Goal: Communication & Community: Share content

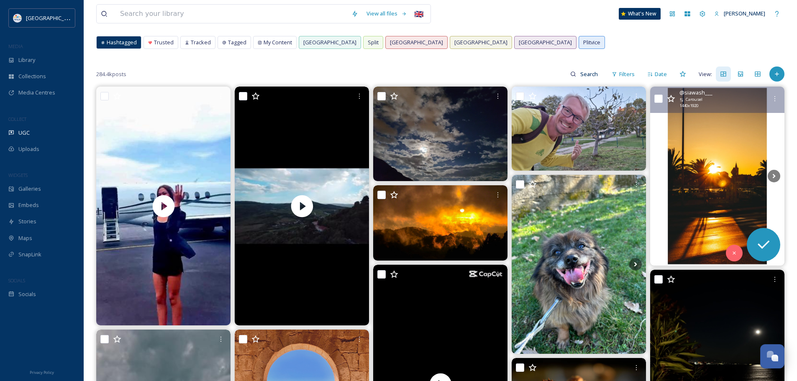
scroll to position [2388, 0]
click at [739, 180] on img at bounding box center [717, 176] width 134 height 179
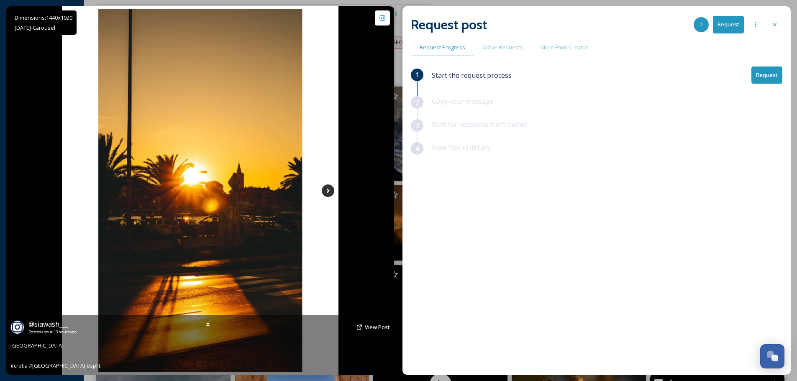
click at [328, 190] on icon at bounding box center [328, 190] width 3 height 5
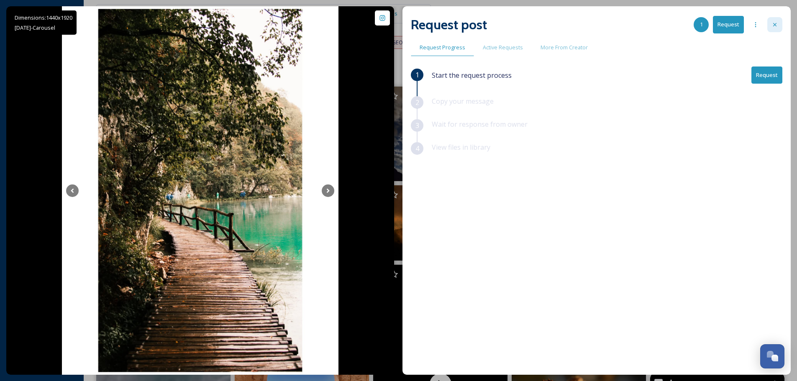
click at [779, 27] on div at bounding box center [774, 24] width 15 height 15
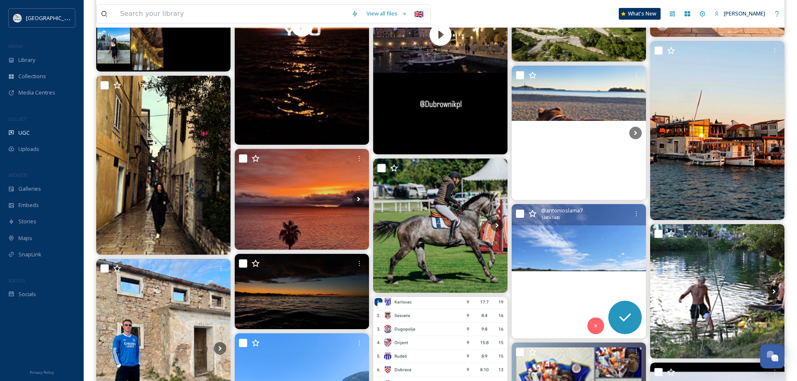
scroll to position [5981, 0]
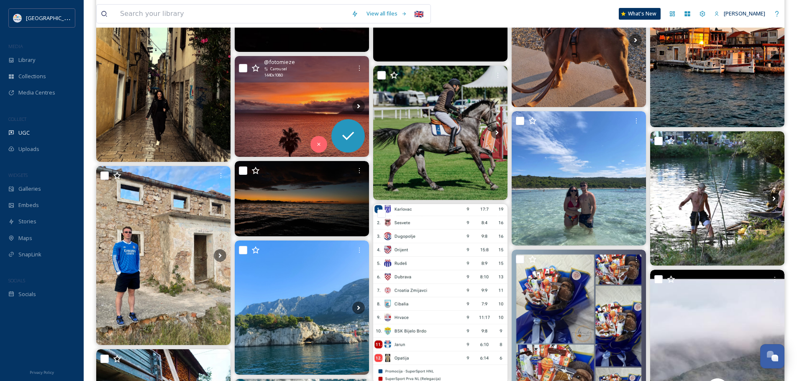
click at [304, 107] on img at bounding box center [302, 106] width 134 height 101
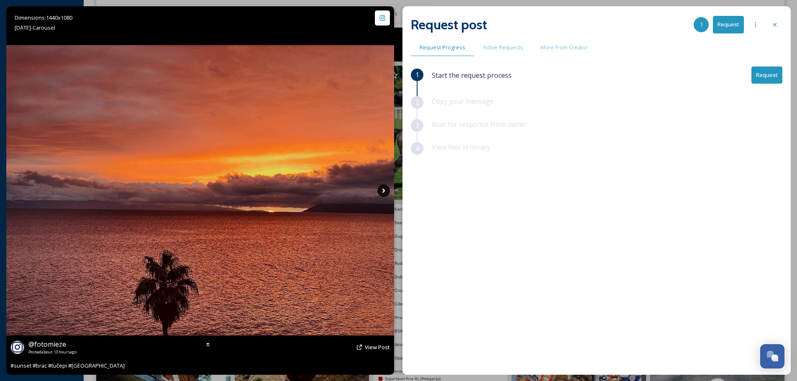
click at [384, 190] on icon at bounding box center [383, 190] width 3 height 5
click at [386, 192] on icon at bounding box center [383, 190] width 13 height 13
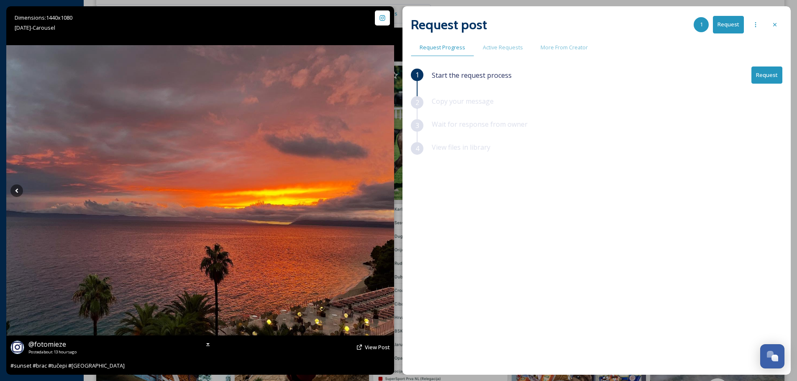
click at [386, 192] on icon at bounding box center [383, 190] width 13 height 13
click at [773, 71] on button "Request" at bounding box center [766, 75] width 31 height 17
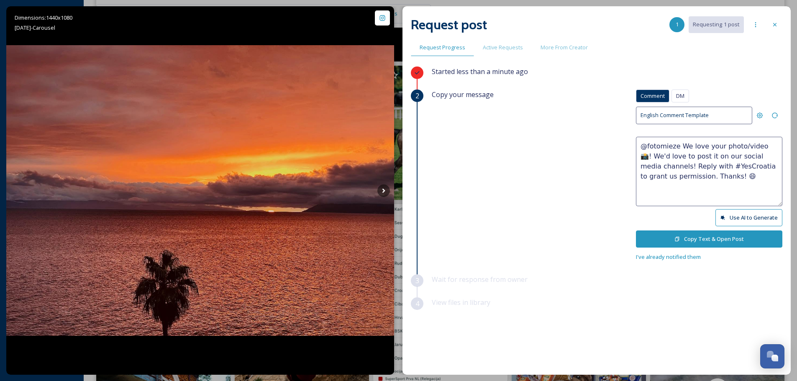
click at [755, 144] on textarea "@fotomieze We love your photo/video 📸! We'd love to post it on our social media…" at bounding box center [709, 171] width 146 height 69
type textarea "@fotomieze We love your photos 📸! We'd love to post it on our social media chan…"
click at [685, 236] on button "Copy Text & Open Post" at bounding box center [709, 238] width 146 height 17
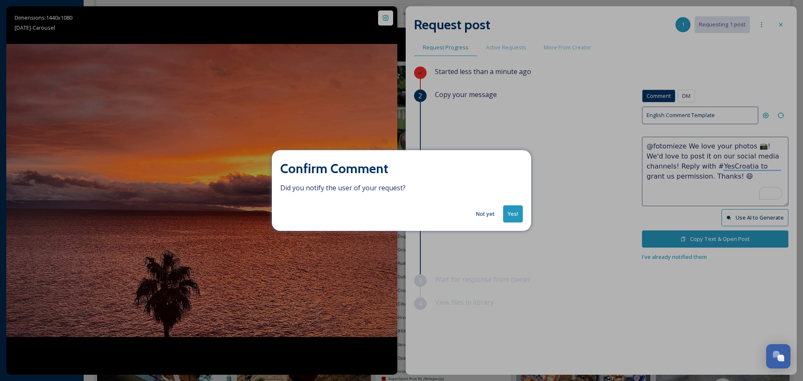
click at [486, 212] on button "Not yet" at bounding box center [485, 214] width 27 height 16
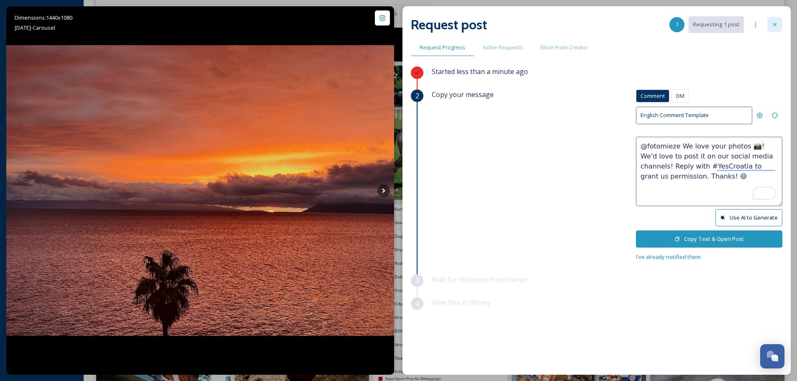
click at [774, 22] on icon at bounding box center [774, 24] width 7 height 7
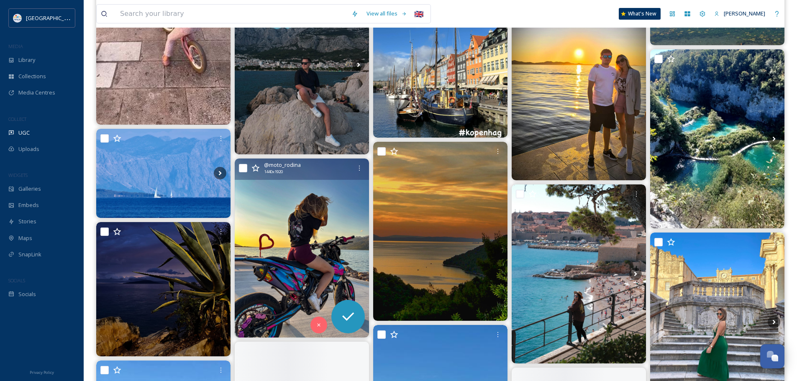
scroll to position [6817, 0]
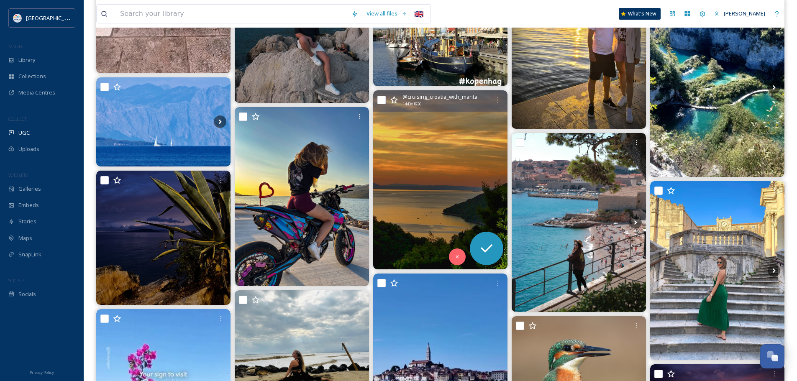
click at [432, 198] on img at bounding box center [440, 179] width 134 height 179
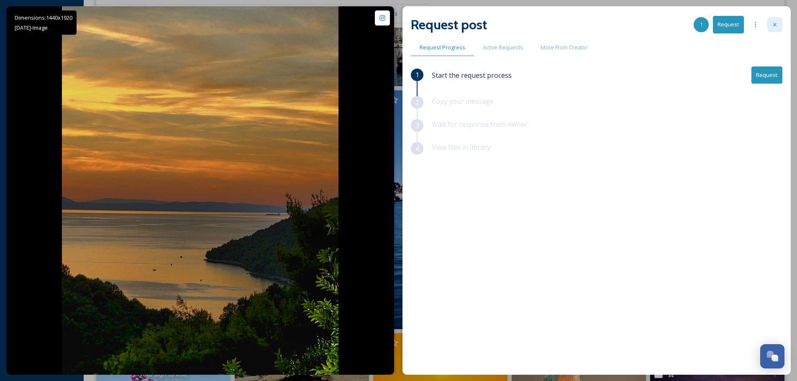
click at [776, 28] on icon at bounding box center [774, 24] width 7 height 7
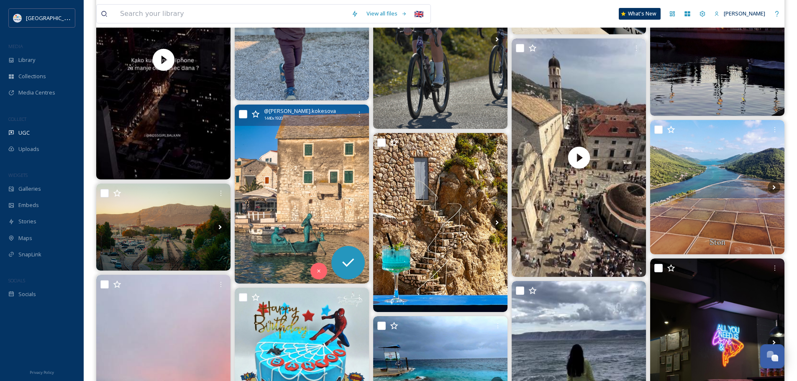
scroll to position [7570, 0]
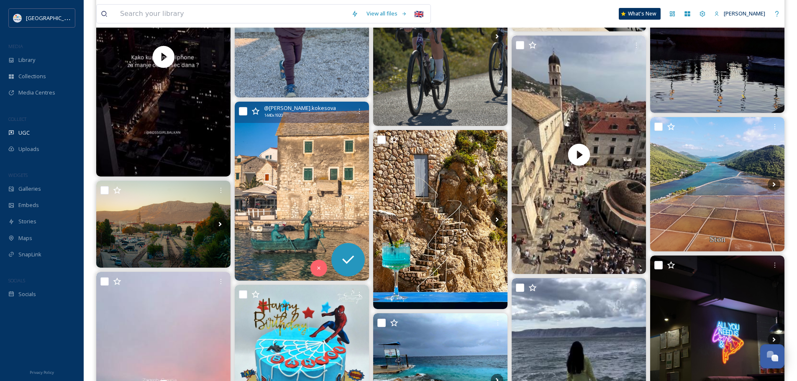
click at [311, 184] on img at bounding box center [302, 191] width 134 height 179
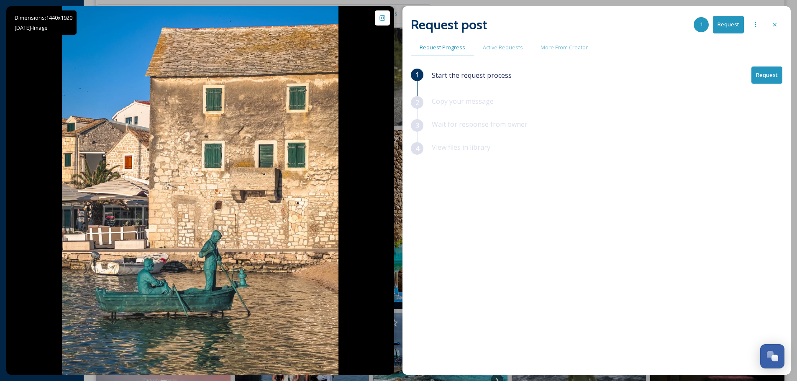
click at [765, 75] on button "Request" at bounding box center [766, 75] width 31 height 17
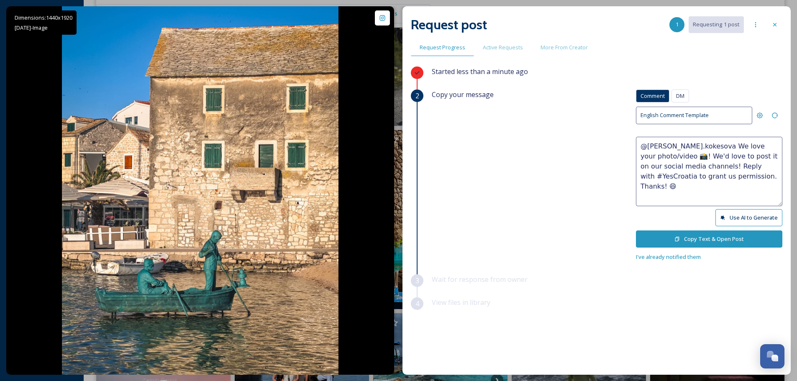
click at [770, 145] on textarea "@marta.kokesova We love your photo/video 📸! We'd love to post it on our social …" at bounding box center [709, 171] width 146 height 69
type textarea "@marta.kokesova We love your photo 📸! We'd love to post it on our social media …"
click at [693, 237] on button "Copy Text & Open Post" at bounding box center [709, 238] width 146 height 17
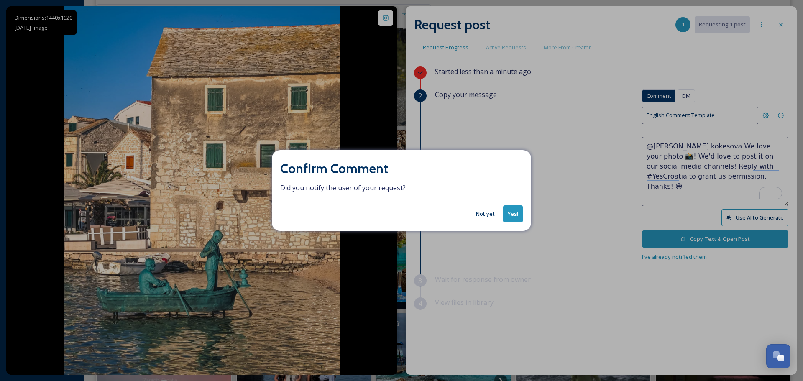
click at [508, 210] on button "Yes!" at bounding box center [513, 213] width 20 height 17
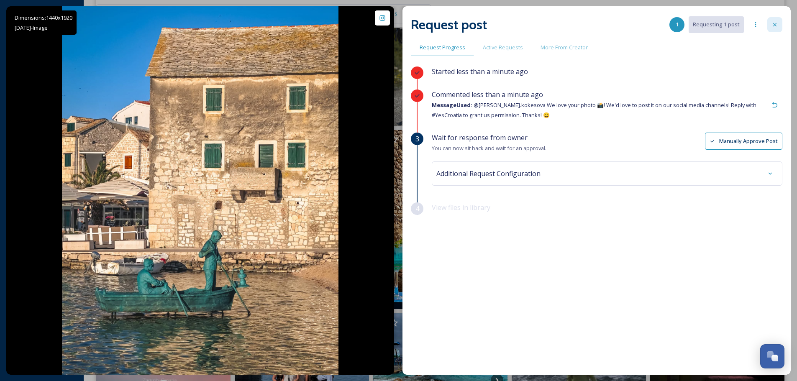
click at [772, 21] on div at bounding box center [774, 24] width 15 height 15
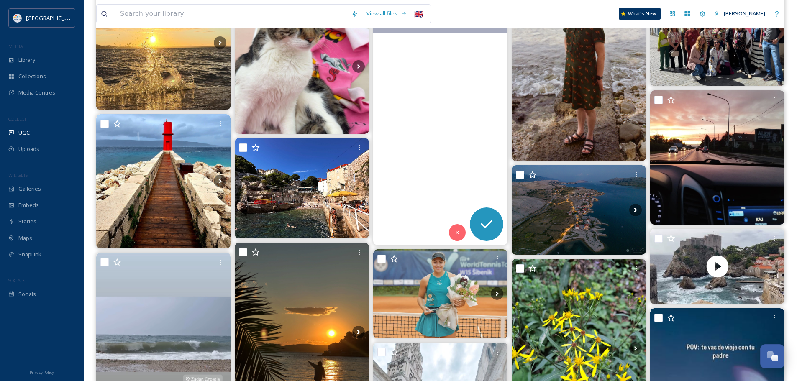
scroll to position [8449, 0]
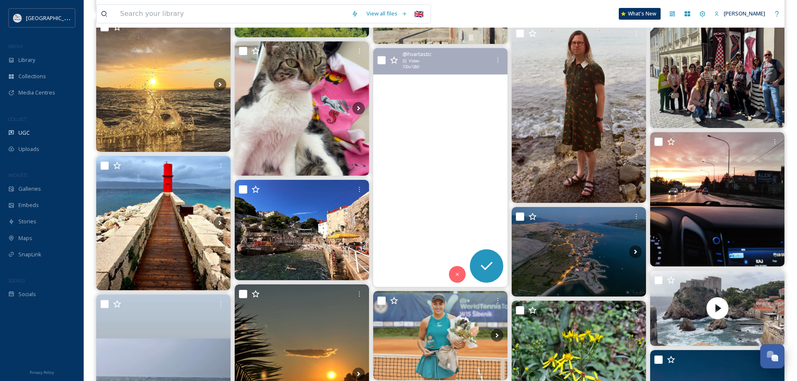
click at [443, 178] on video "this & not knowing shat day it is #croatia #hvarisland #hvartastic #dalmatia #d…" at bounding box center [440, 167] width 134 height 239
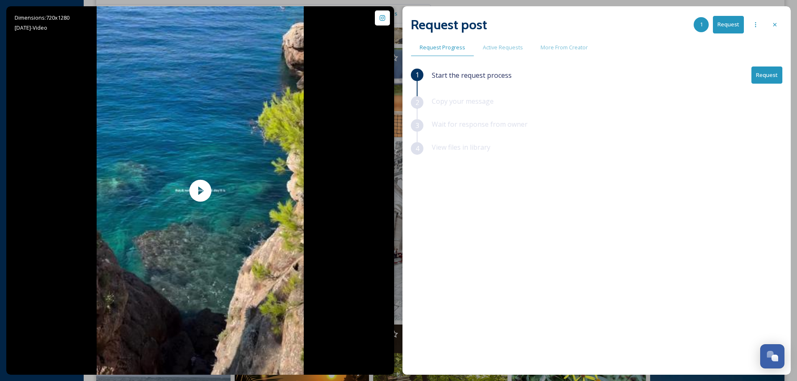
click at [774, 76] on button "Request" at bounding box center [766, 75] width 31 height 17
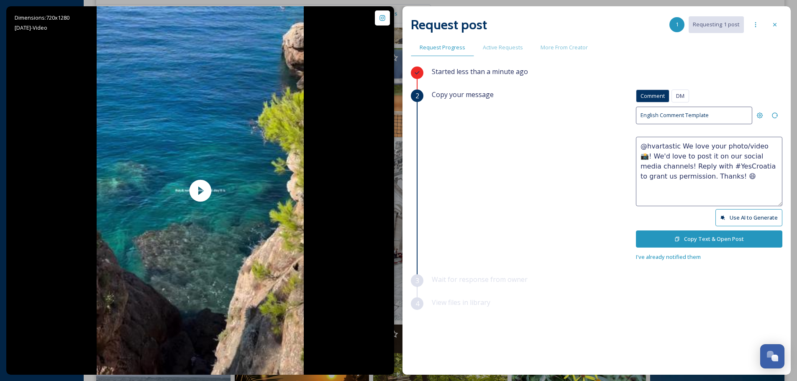
click at [741, 143] on textarea "@hvartastic We love your photo/video 📸! We'd love to post it on our social medi…" at bounding box center [709, 171] width 146 height 69
type textarea "@hvartastic We love your video 📸! We'd love to post it on our social media chan…"
click at [702, 235] on button "Copy Text & Open Post" at bounding box center [709, 238] width 146 height 17
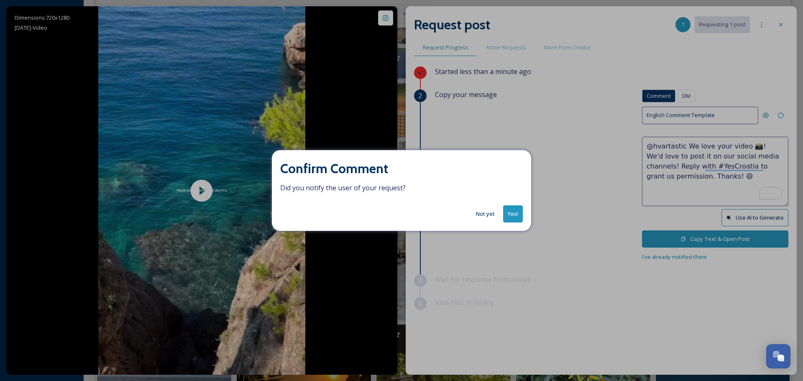
click at [511, 212] on button "Yes!" at bounding box center [513, 213] width 20 height 17
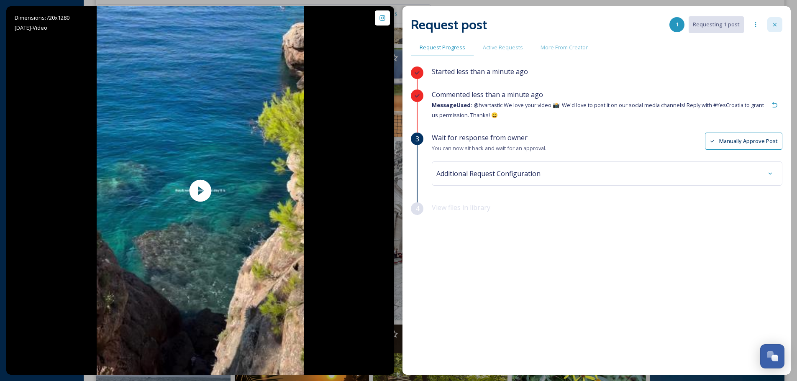
click at [773, 25] on icon at bounding box center [774, 24] width 7 height 7
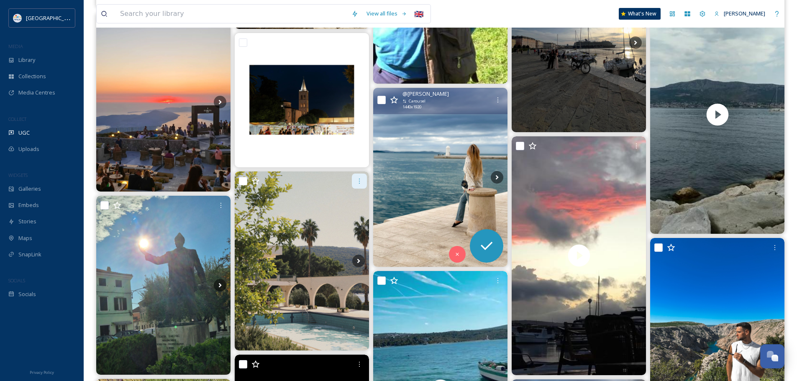
scroll to position [9745, 0]
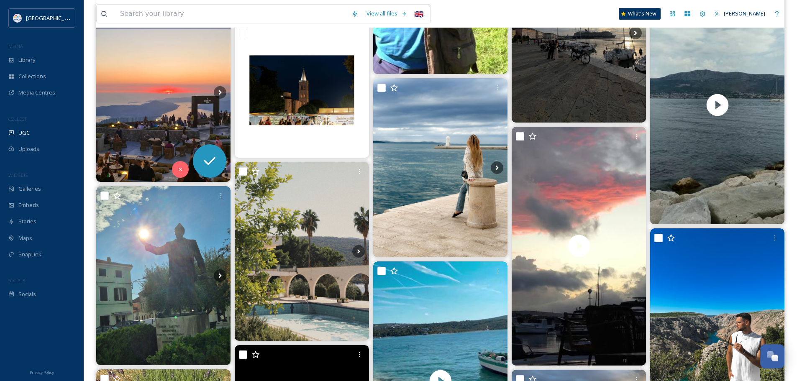
click at [181, 114] on img at bounding box center [163, 92] width 134 height 179
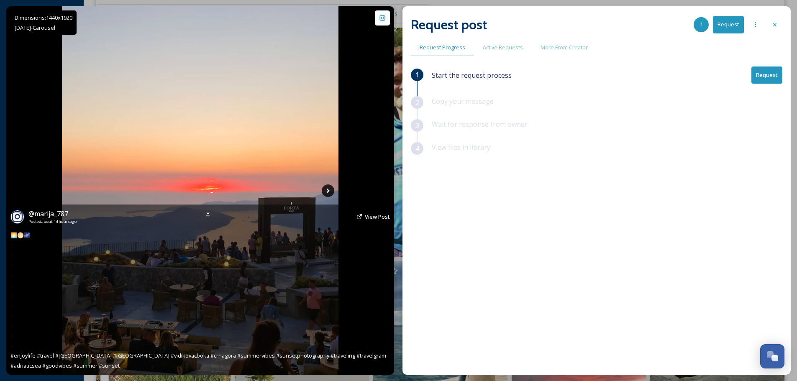
click at [330, 185] on icon at bounding box center [328, 190] width 13 height 13
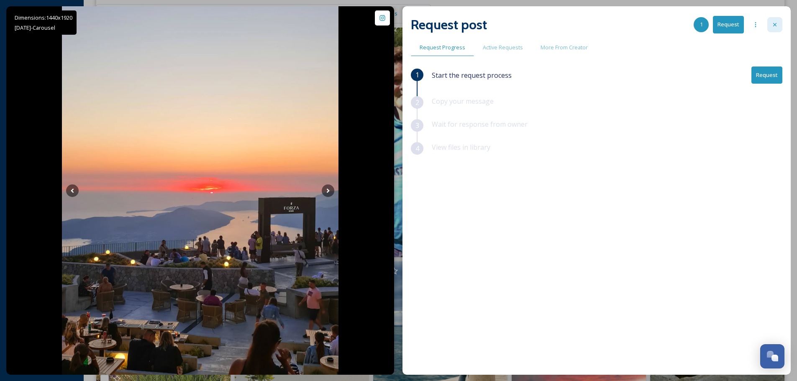
click at [779, 28] on div at bounding box center [774, 24] width 15 height 15
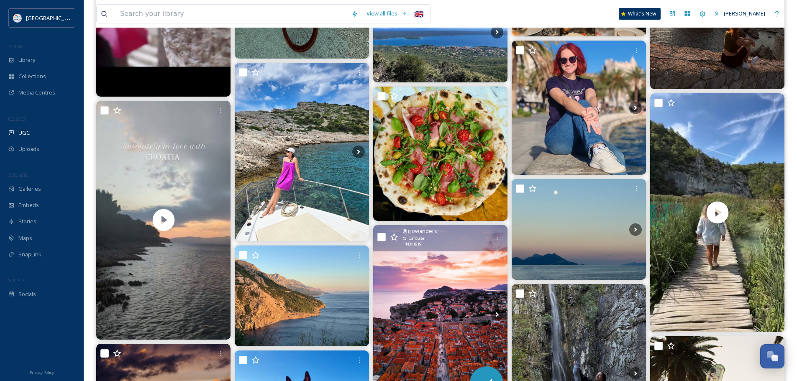
scroll to position [11544, 0]
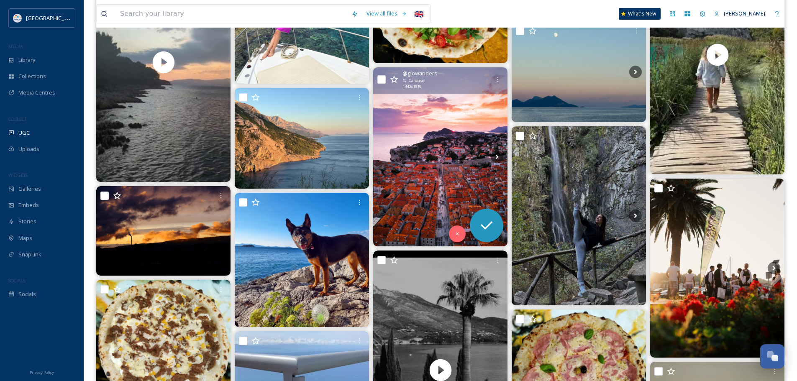
click at [437, 174] on img at bounding box center [440, 156] width 134 height 179
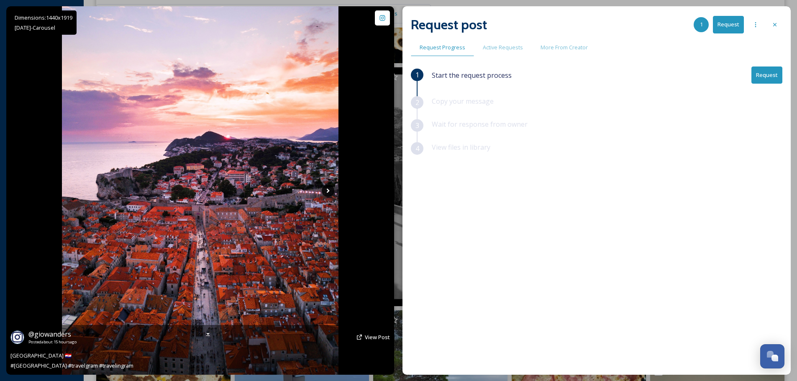
click at [327, 189] on icon at bounding box center [328, 190] width 3 height 5
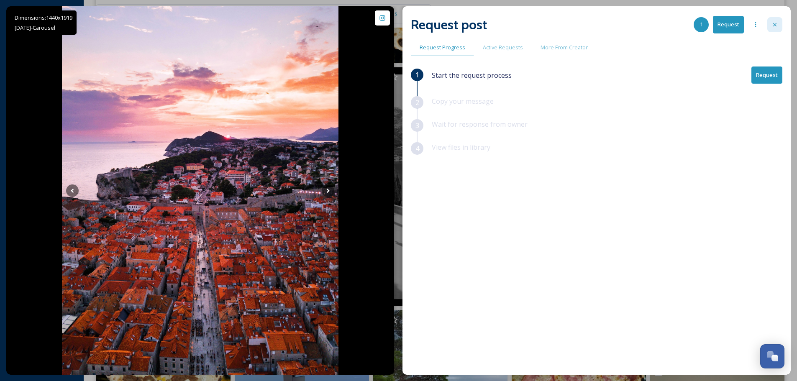
click at [773, 22] on icon at bounding box center [774, 24] width 7 height 7
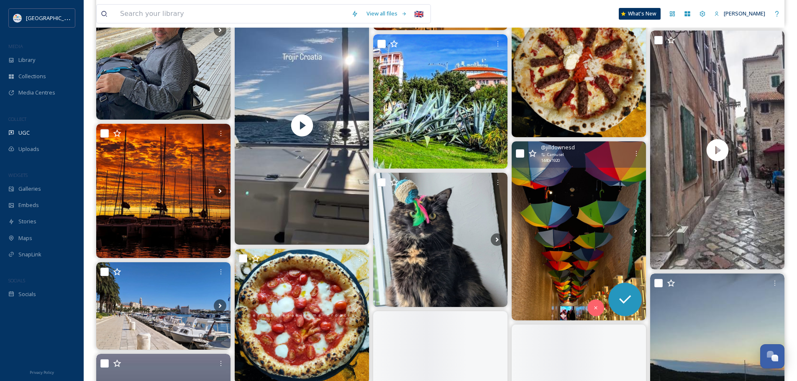
scroll to position [13008, 0]
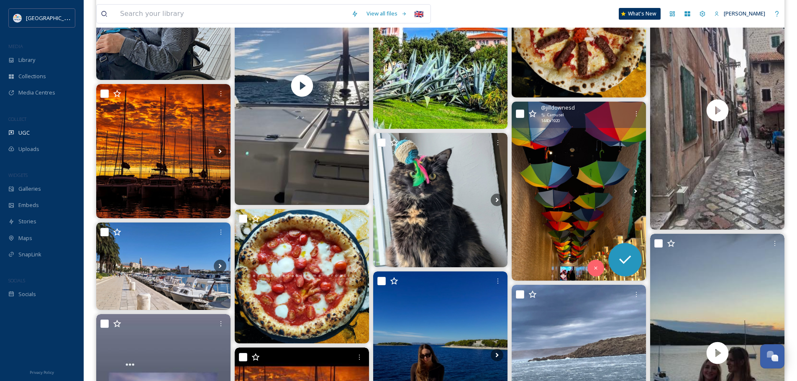
click at [601, 191] on img at bounding box center [579, 191] width 134 height 179
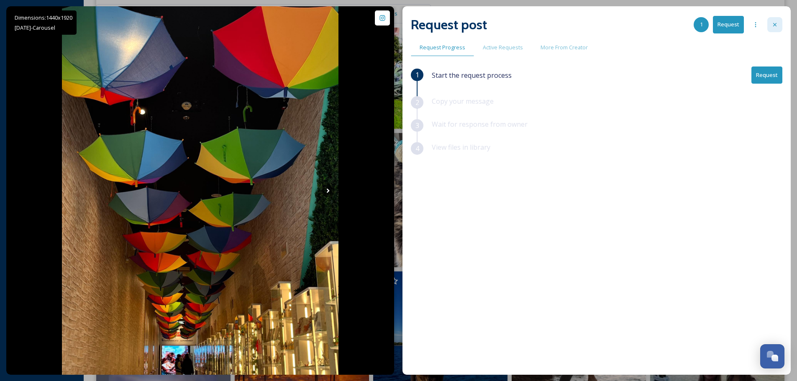
click at [773, 21] on div at bounding box center [774, 24] width 15 height 15
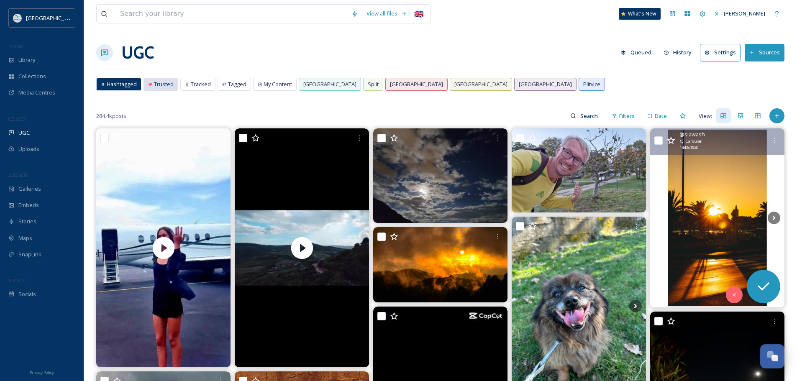
click at [156, 82] on span "Trusted" at bounding box center [164, 84] width 20 height 8
click at [160, 82] on span "Trusted" at bounding box center [164, 84] width 20 height 8
click at [277, 111] on div "284.4k posts Filters Date View:" at bounding box center [440, 115] width 688 height 17
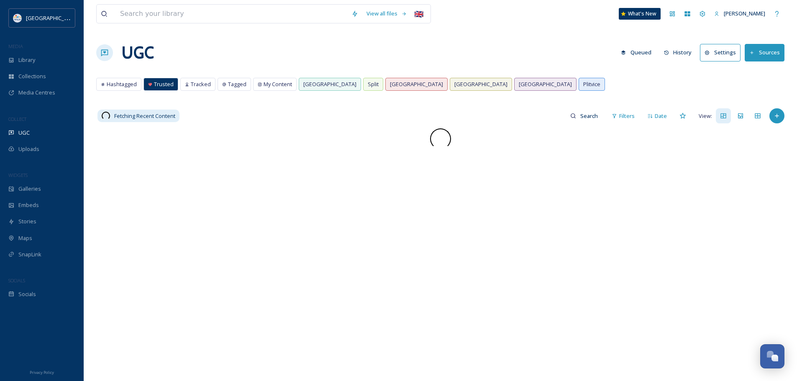
click at [165, 85] on span "Trusted" at bounding box center [164, 84] width 20 height 8
click at [246, 45] on div "UGC Queued History Settings Sources" at bounding box center [440, 52] width 688 height 25
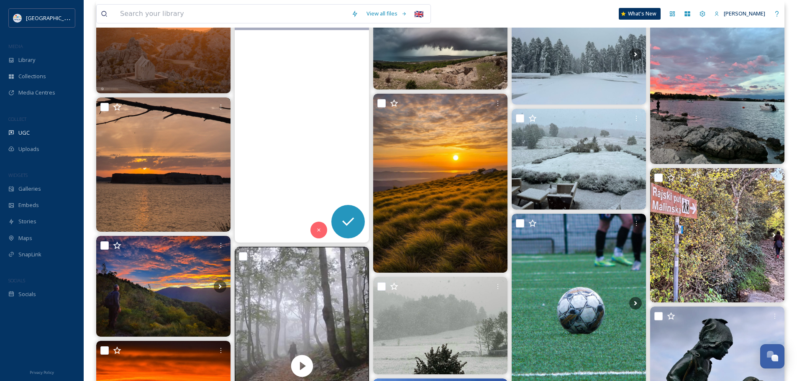
scroll to position [125, 0]
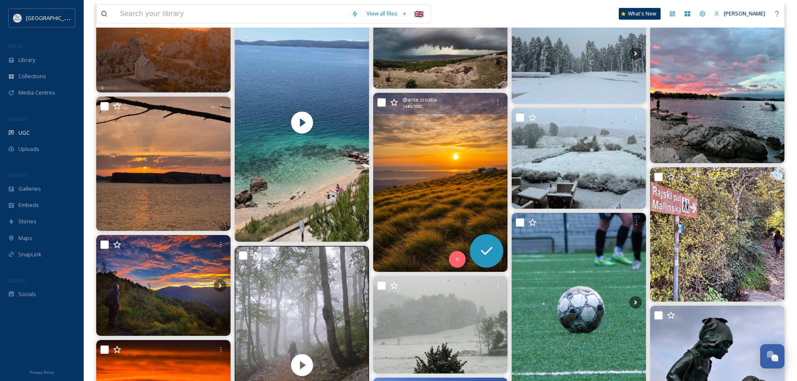
click at [427, 195] on img at bounding box center [440, 182] width 134 height 179
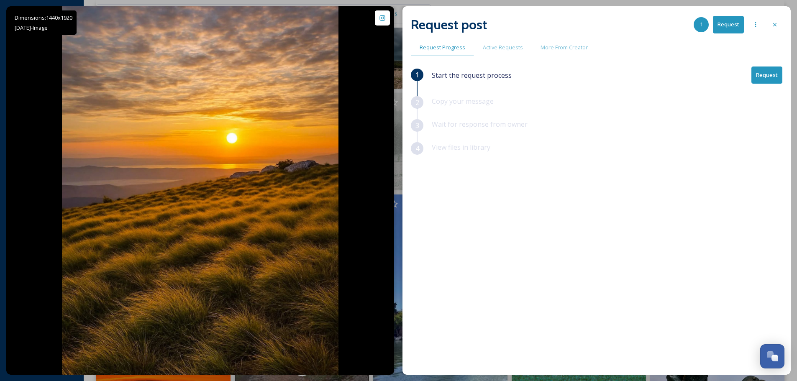
click at [771, 74] on button "Request" at bounding box center [766, 75] width 31 height 17
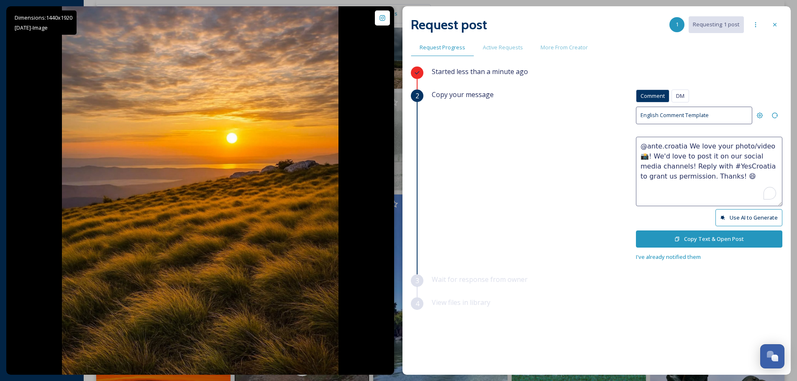
click at [760, 146] on textarea "@ante.croatia We love your photo/video 📸! We'd love to post it on our social me…" at bounding box center [709, 171] width 146 height 69
type textarea "@ante.croatia We love your photo 📸! We'd love to post it on our social media ch…"
click at [728, 240] on button "Copy Text & Open Post" at bounding box center [709, 238] width 146 height 17
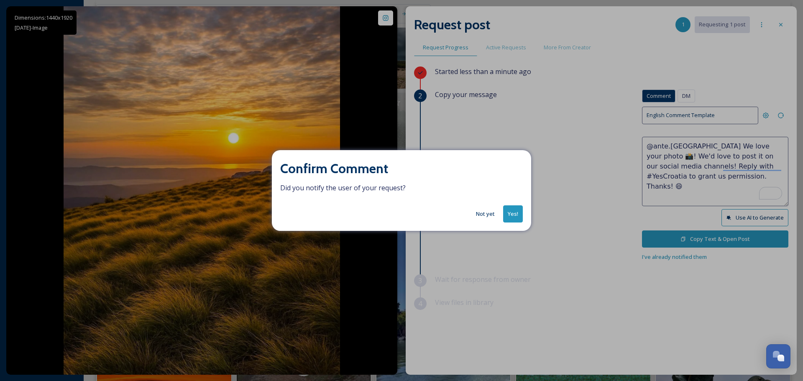
click at [512, 213] on button "Yes!" at bounding box center [513, 213] width 20 height 17
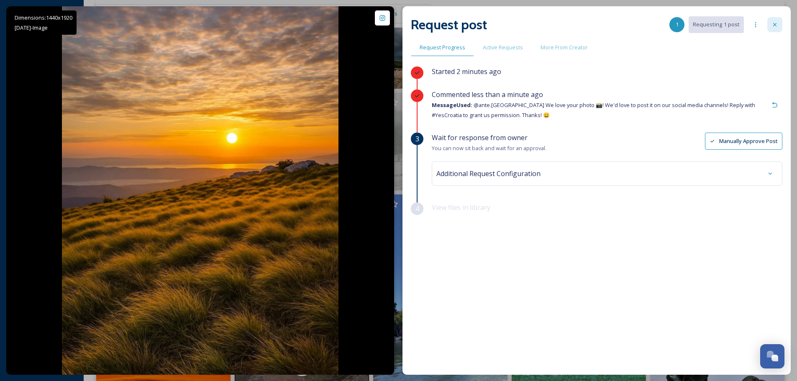
click at [773, 26] on icon at bounding box center [774, 24] width 7 height 7
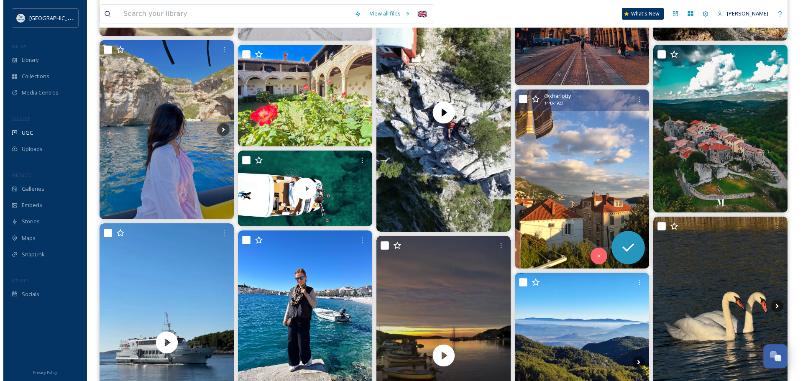
scroll to position [920, 0]
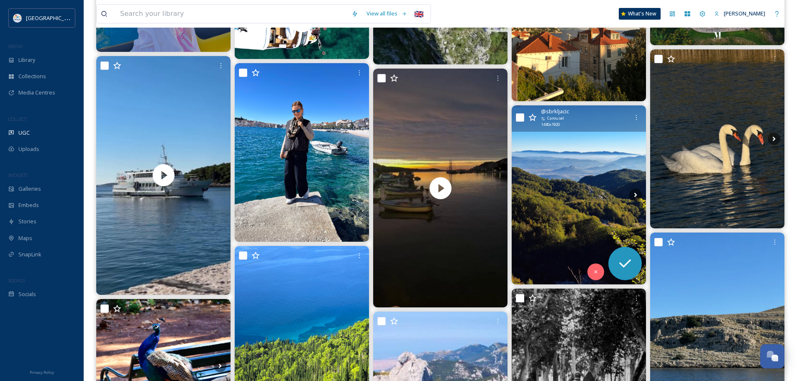
click at [569, 195] on img at bounding box center [579, 194] width 134 height 179
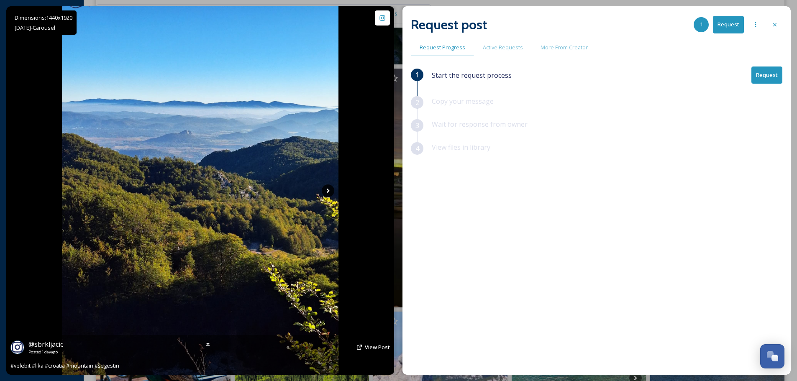
click at [331, 190] on icon at bounding box center [328, 190] width 13 height 13
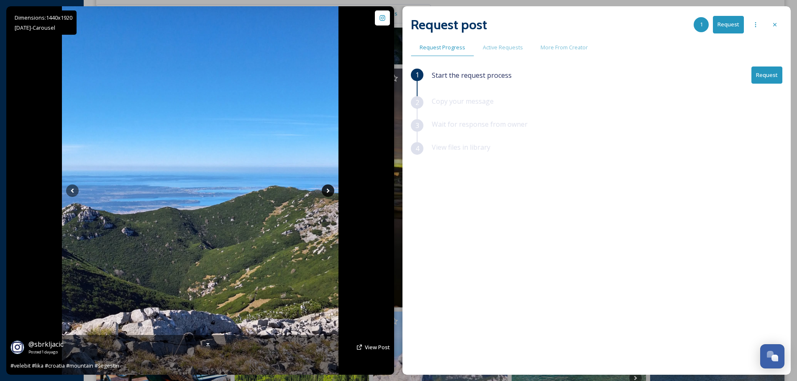
click at [331, 190] on icon at bounding box center [328, 190] width 13 height 13
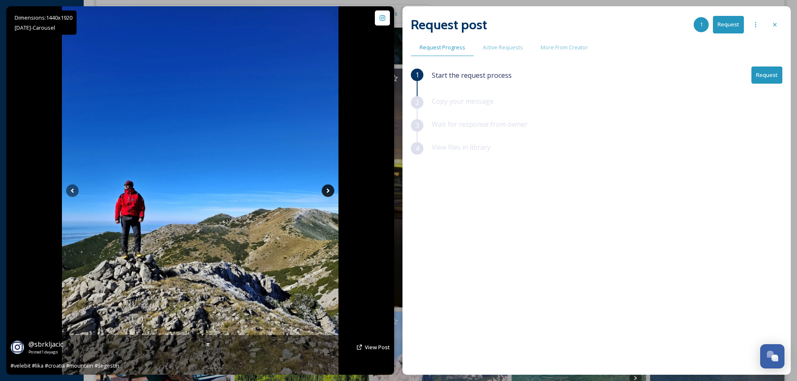
click at [331, 190] on icon at bounding box center [328, 190] width 13 height 13
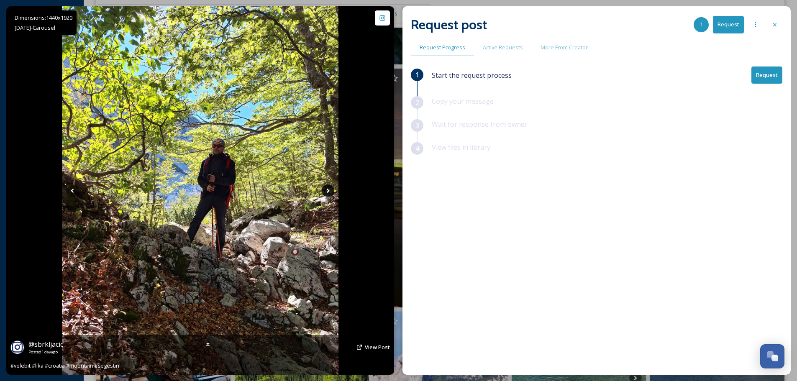
click at [331, 190] on icon at bounding box center [328, 190] width 13 height 13
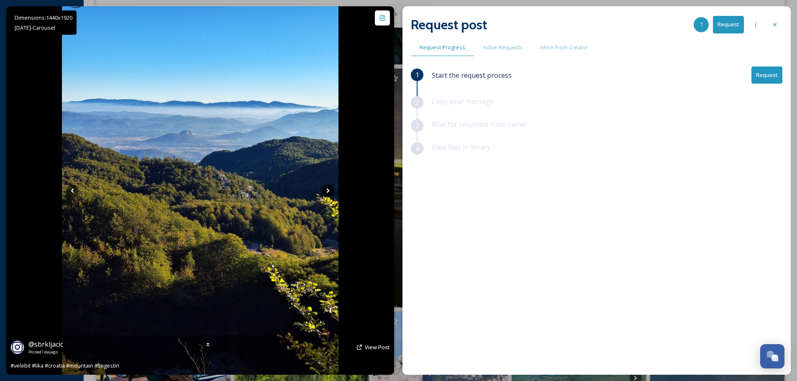
click at [331, 190] on icon at bounding box center [328, 190] width 13 height 13
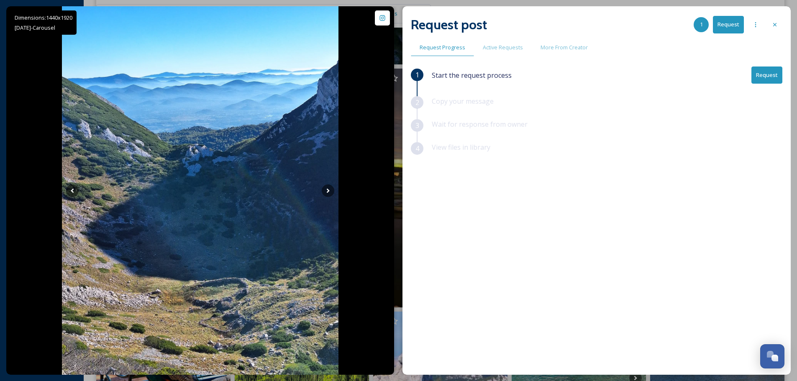
click at [772, 76] on button "Request" at bounding box center [766, 75] width 31 height 17
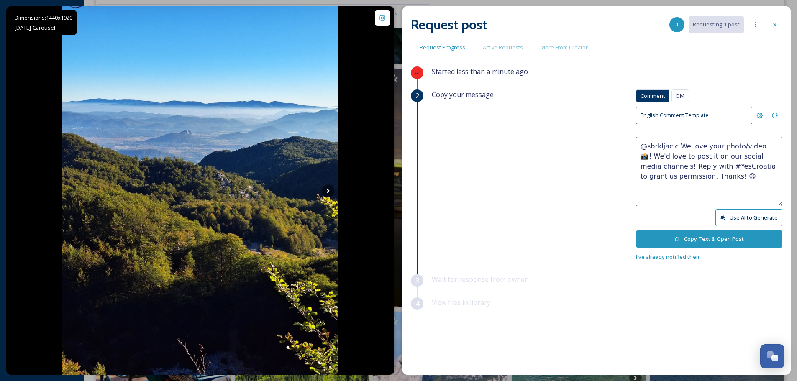
click at [752, 145] on textarea "@sbrkljacic We love your photo/video 📸! We'd love to post it on our social medi…" at bounding box center [709, 171] width 146 height 69
type textarea "@sbrkljacic We love your photo 📸! We'd love to post it on our social media chan…"
click at [693, 234] on button "Copy Text & Open Post" at bounding box center [709, 238] width 146 height 17
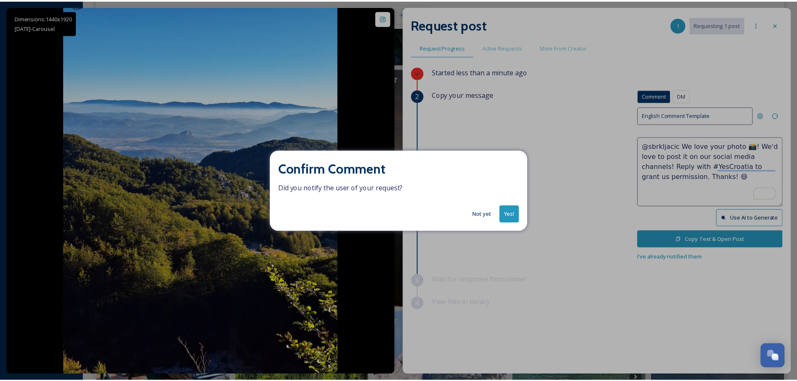
scroll to position [2388, 0]
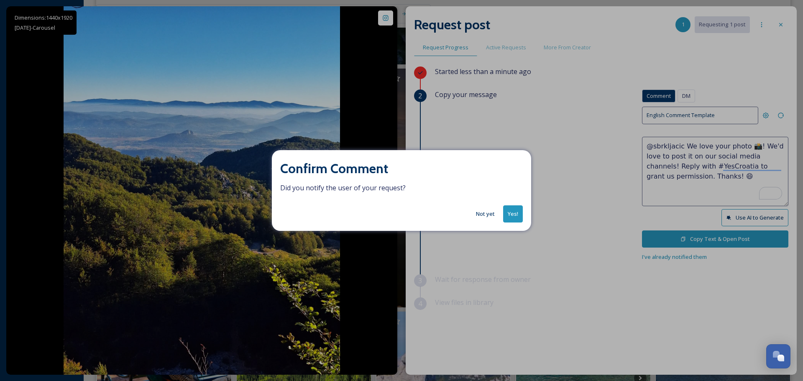
click at [519, 212] on button "Yes!" at bounding box center [513, 213] width 20 height 17
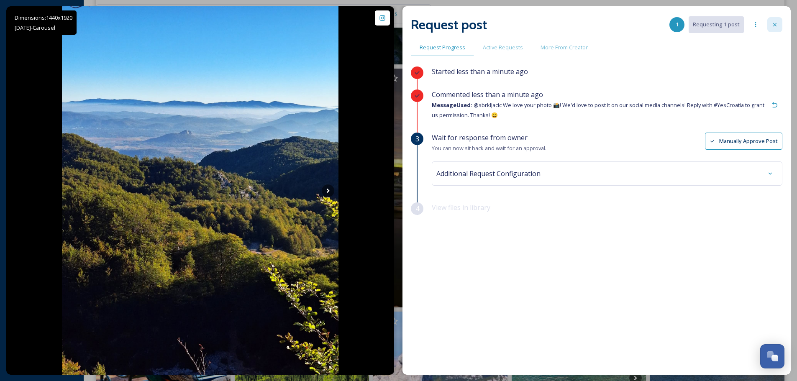
click at [771, 26] on div at bounding box center [774, 24] width 15 height 15
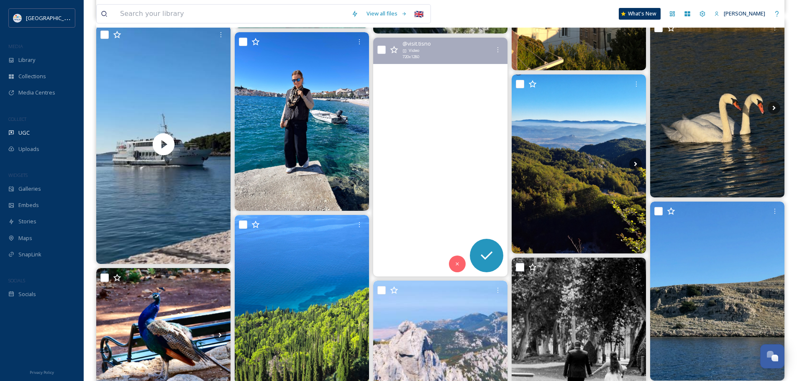
scroll to position [1087, 0]
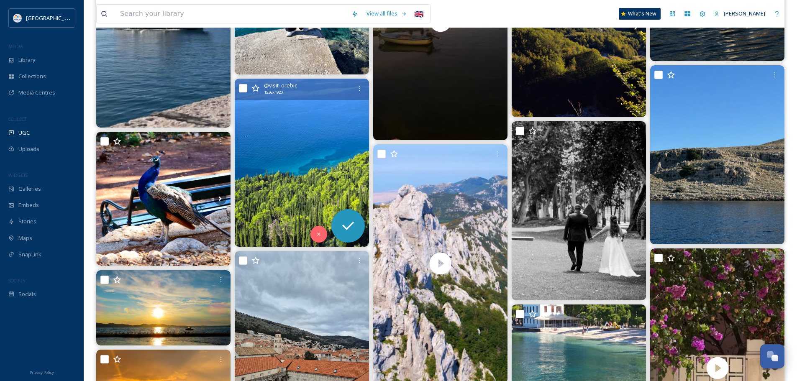
click at [301, 168] on img at bounding box center [302, 163] width 134 height 168
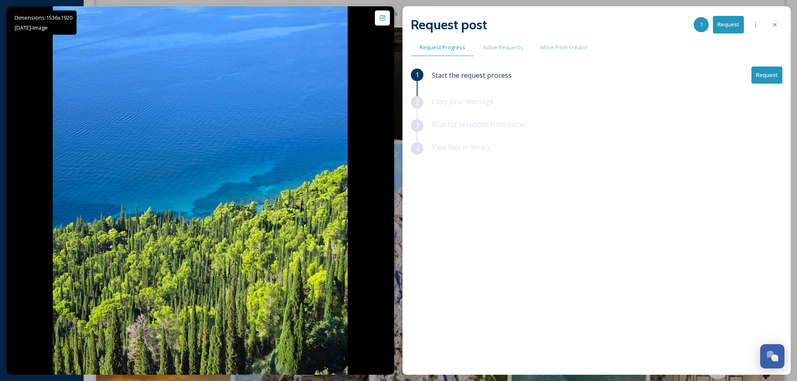
click at [763, 73] on button "Request" at bounding box center [766, 75] width 31 height 17
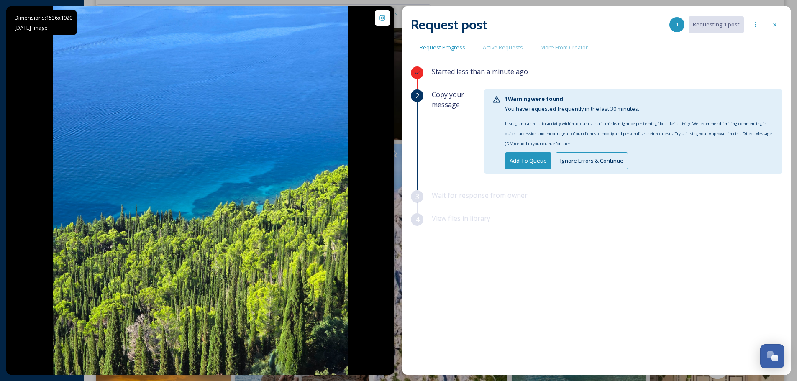
click at [588, 156] on button "Ignore Errors & Continue" at bounding box center [591, 160] width 72 height 17
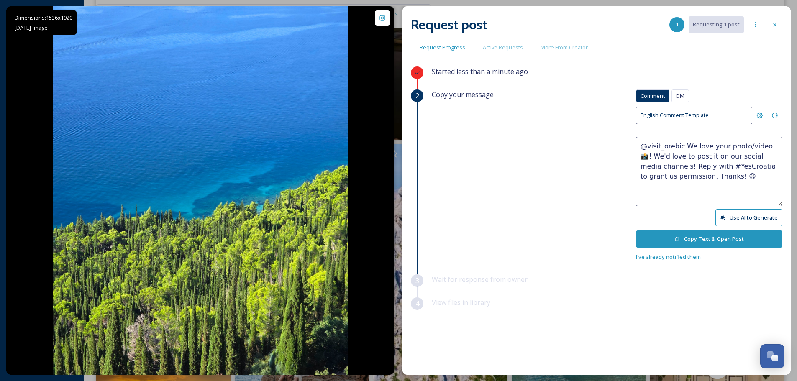
click at [757, 146] on textarea "@visit_orebic We love your photo/video 📸! We'd love to post it on our social me…" at bounding box center [709, 171] width 146 height 69
type textarea "@visit_orebic We love your photo 📸! We'd love to post it on our social media ch…"
click at [714, 230] on button "Copy Text & Open Post" at bounding box center [709, 238] width 146 height 17
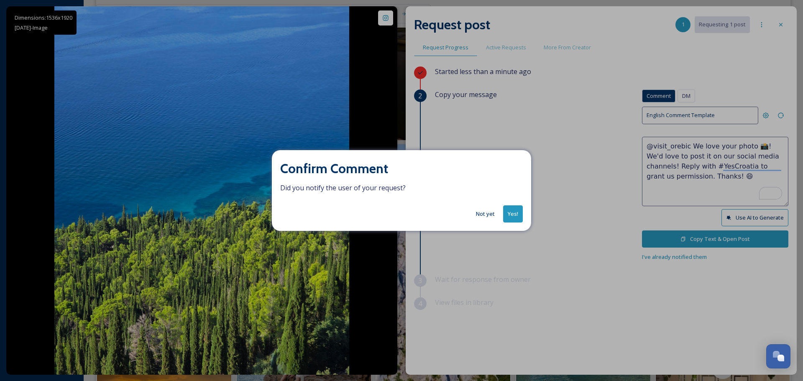
click at [516, 211] on button "Yes!" at bounding box center [513, 213] width 20 height 17
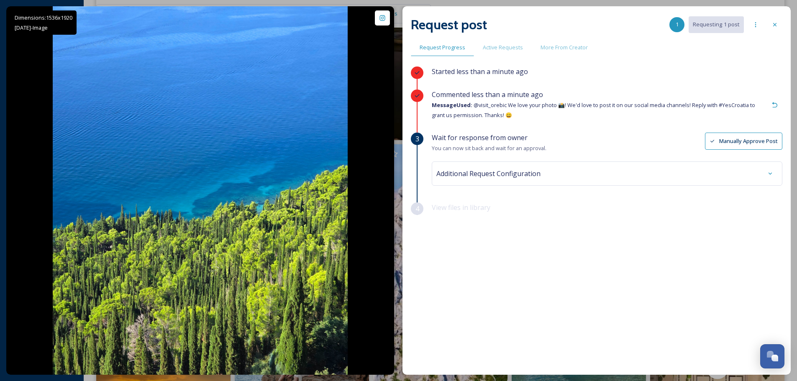
click at [768, 25] on div at bounding box center [774, 24] width 15 height 15
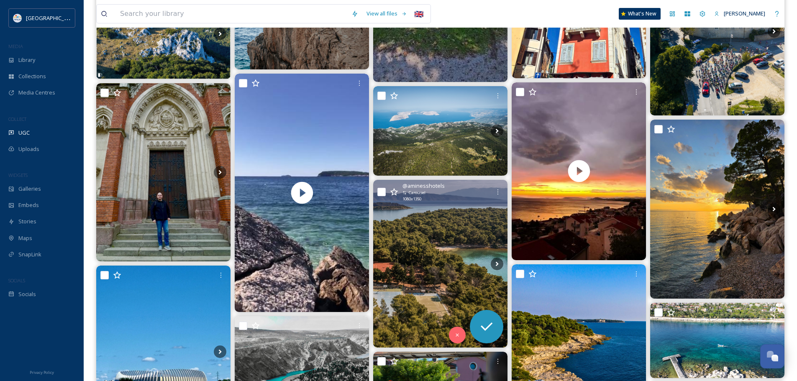
scroll to position [1673, 0]
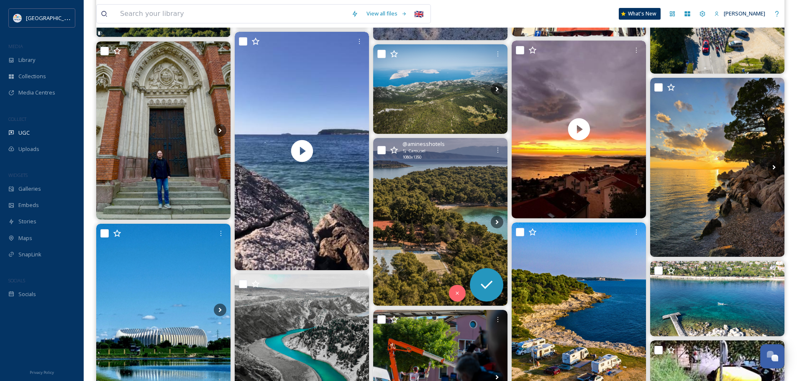
click at [436, 208] on img at bounding box center [440, 222] width 134 height 168
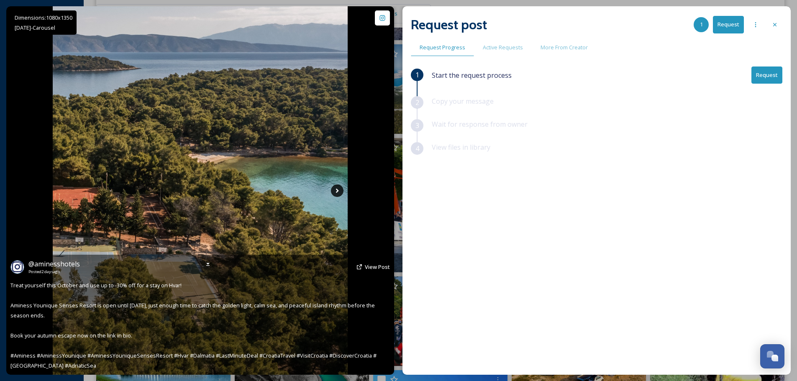
click at [337, 190] on icon at bounding box center [337, 190] width 3 height 5
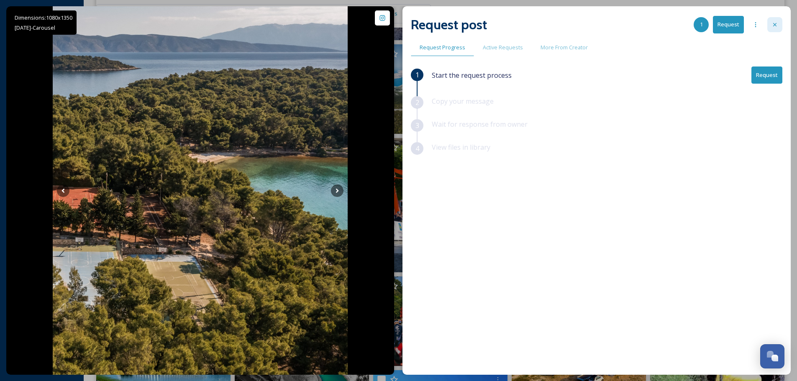
click at [778, 23] on icon at bounding box center [774, 24] width 7 height 7
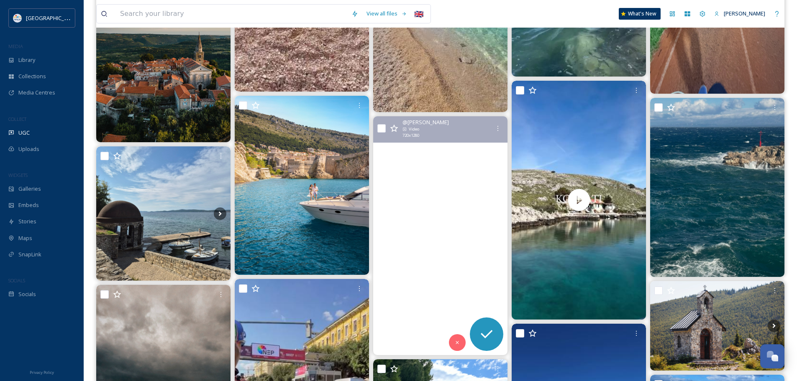
scroll to position [2342, 0]
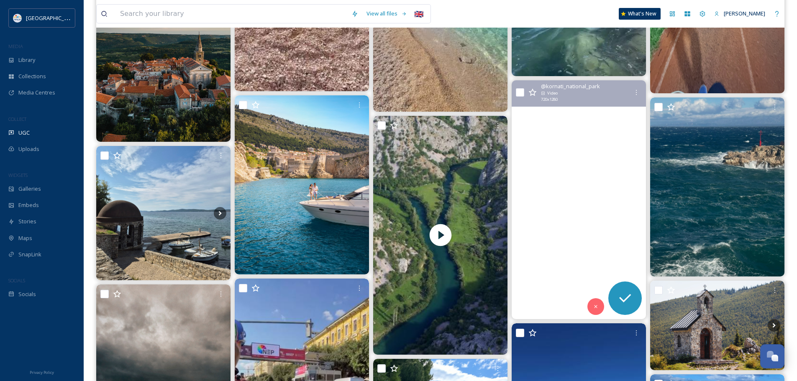
click at [585, 220] on video "Listopad na Kornatima – mir, boje jeseni i more bez gužve. 🌊🍂⛵️\a\a⸻\a\aOctober…" at bounding box center [579, 199] width 134 height 239
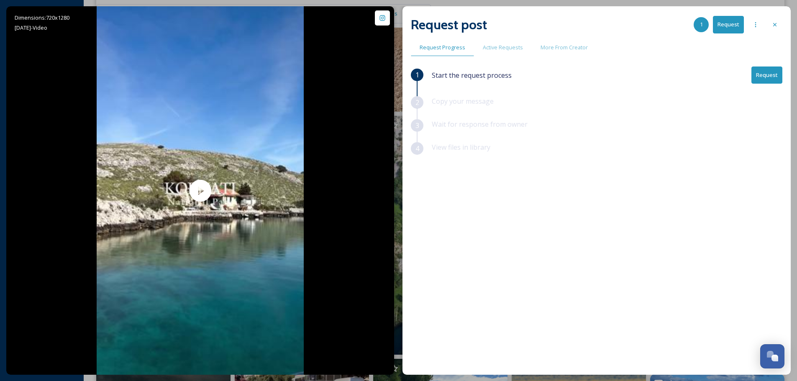
click at [773, 74] on button "Request" at bounding box center [766, 75] width 31 height 17
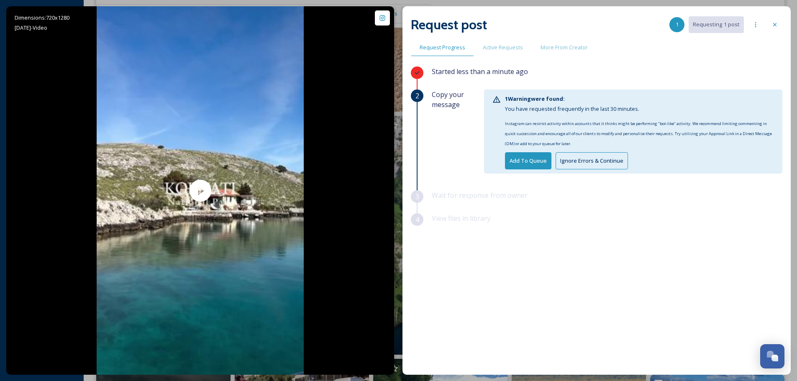
click at [567, 160] on button "Ignore Errors & Continue" at bounding box center [591, 160] width 72 height 17
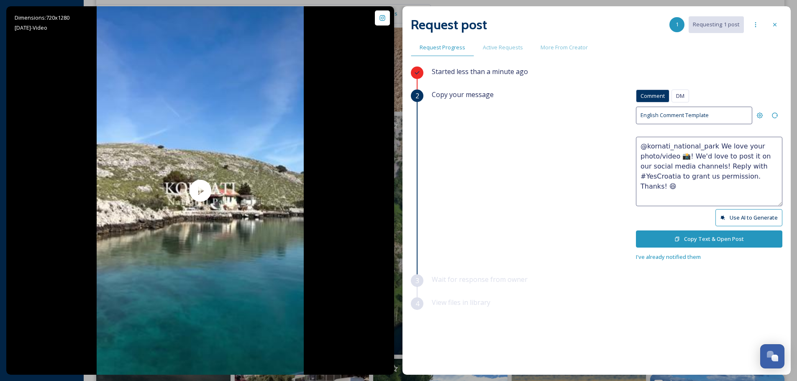
click at [662, 158] on textarea "@kornati_national_park We love your photo/video 📸! We'd love to post it on our …" at bounding box center [709, 171] width 146 height 69
type textarea "@kornati_national_park We love your video 📸! We'd love to post it on our social…"
click at [697, 234] on button "Copy Text & Open Post" at bounding box center [709, 238] width 146 height 17
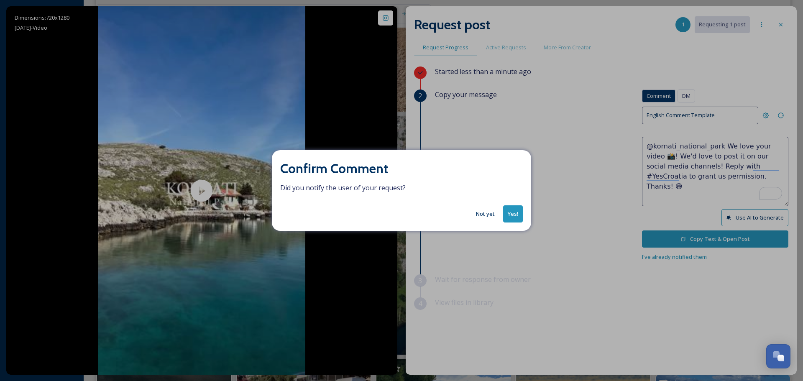
click at [514, 212] on button "Yes!" at bounding box center [513, 213] width 20 height 17
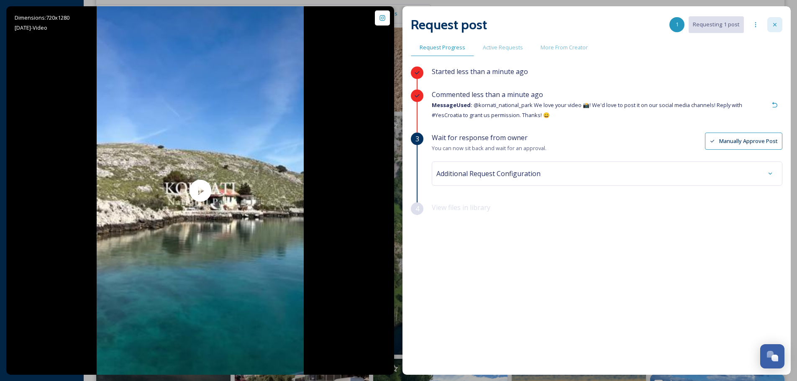
click at [770, 23] on div at bounding box center [774, 24] width 15 height 15
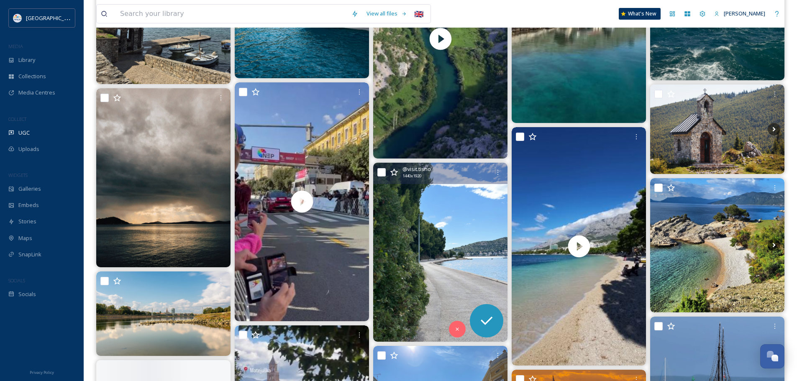
scroll to position [2593, 0]
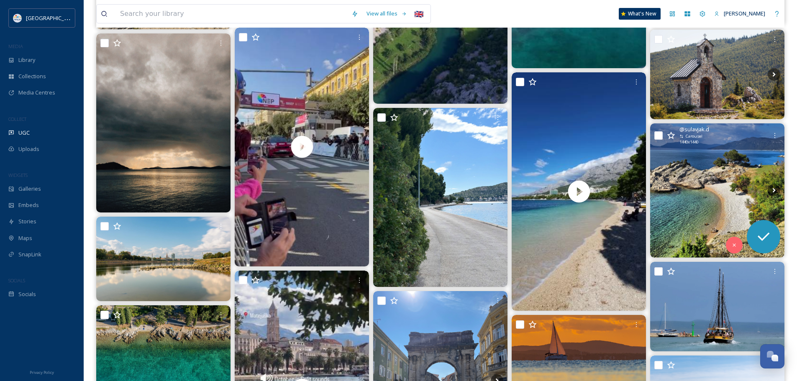
click at [714, 205] on img at bounding box center [717, 190] width 134 height 134
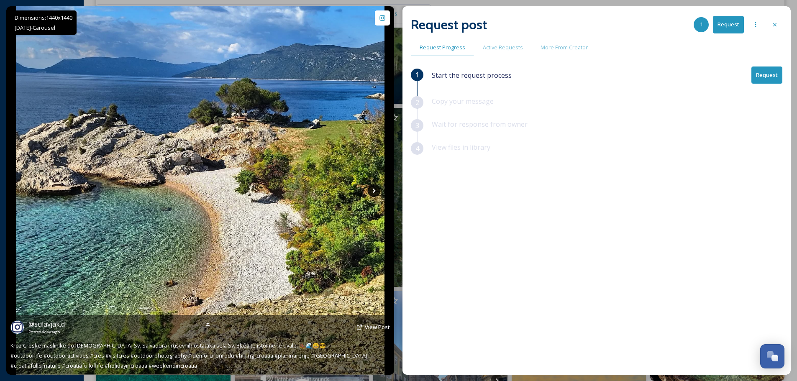
click at [373, 188] on icon at bounding box center [374, 190] width 13 height 13
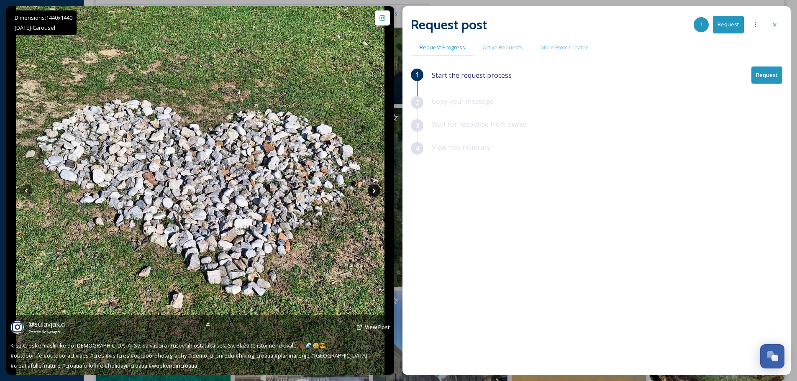
click at [375, 189] on icon at bounding box center [374, 190] width 13 height 13
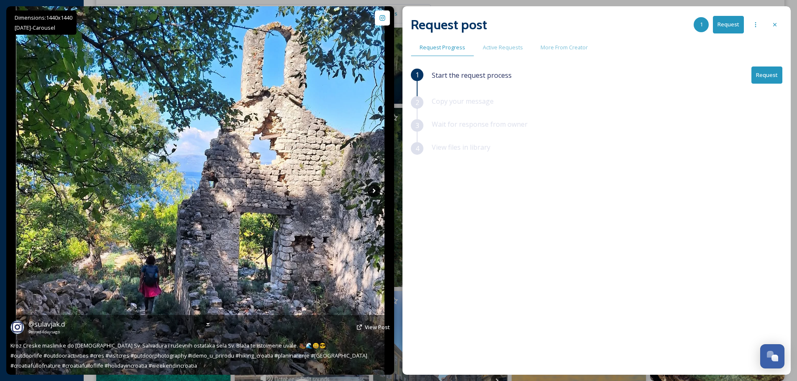
click at [375, 189] on icon at bounding box center [374, 190] width 13 height 13
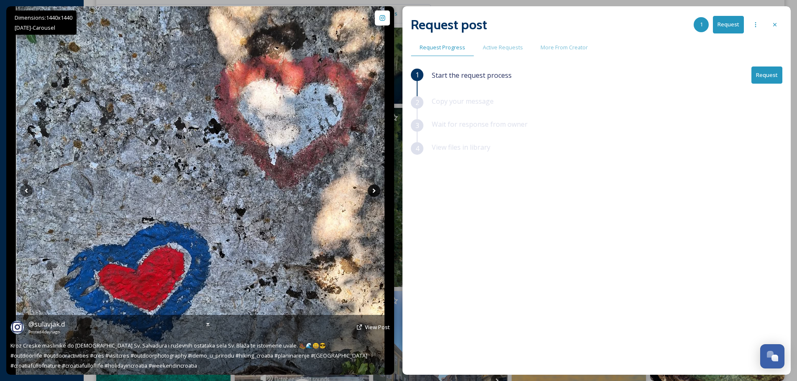
click at [375, 189] on icon at bounding box center [374, 190] width 13 height 13
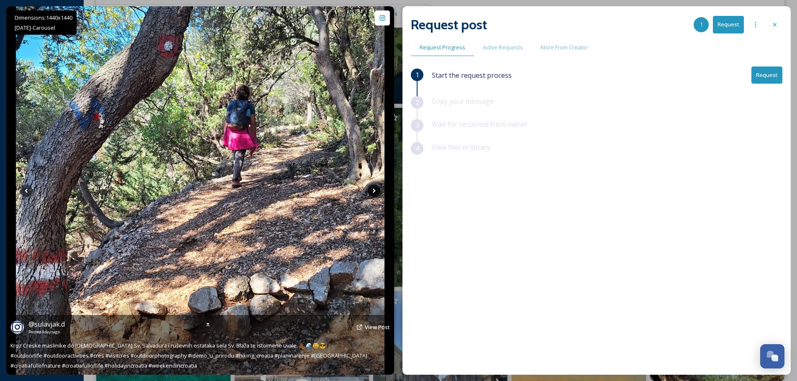
click at [375, 189] on icon at bounding box center [374, 190] width 13 height 13
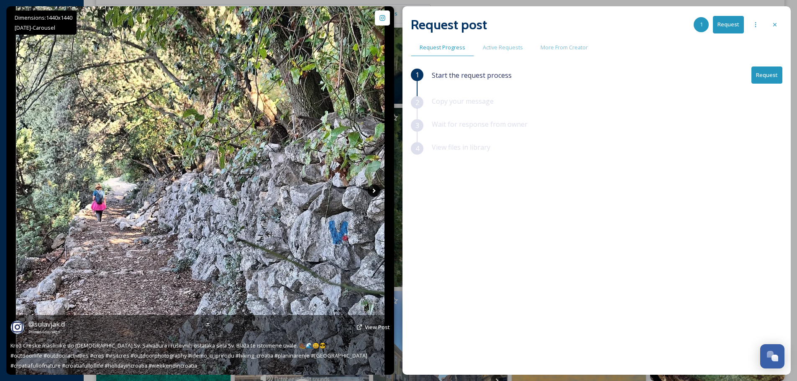
click at [375, 190] on icon at bounding box center [374, 190] width 13 height 13
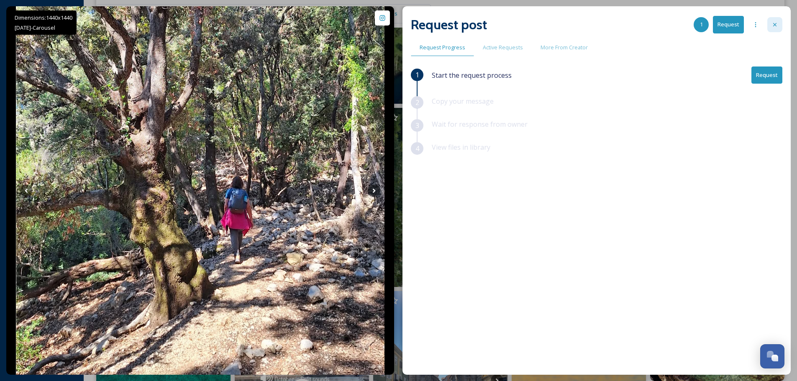
click at [778, 28] on div at bounding box center [774, 24] width 15 height 15
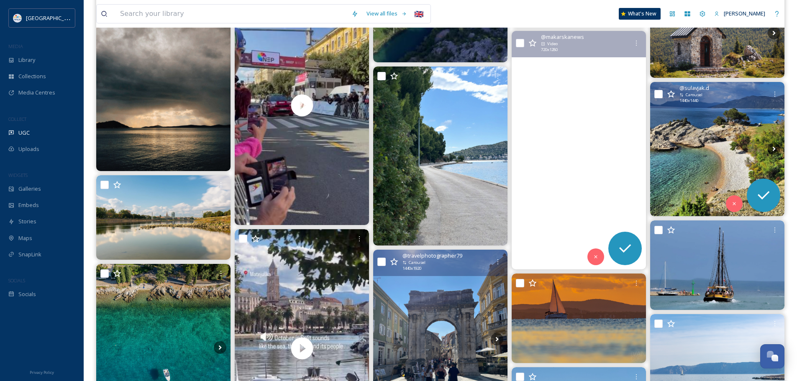
scroll to position [2760, 0]
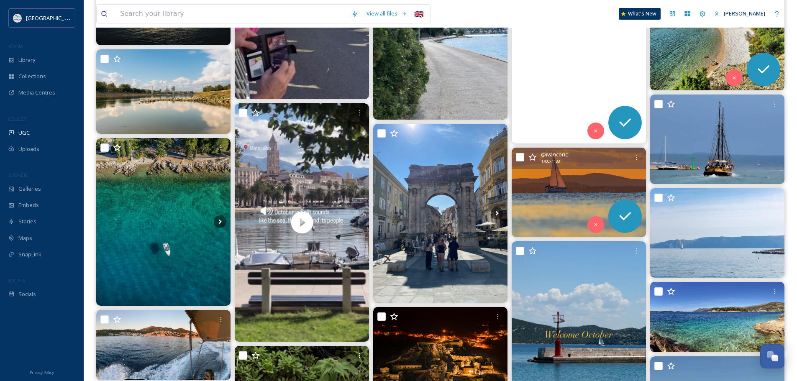
click at [573, 197] on img at bounding box center [579, 193] width 134 height 90
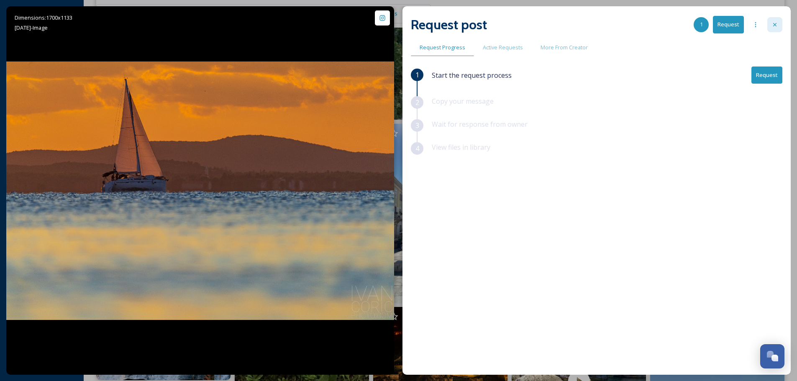
click at [774, 26] on icon at bounding box center [774, 24] width 7 height 7
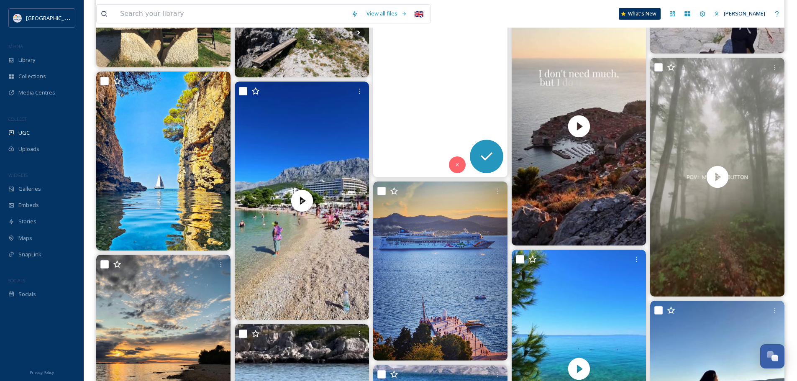
scroll to position [3639, 0]
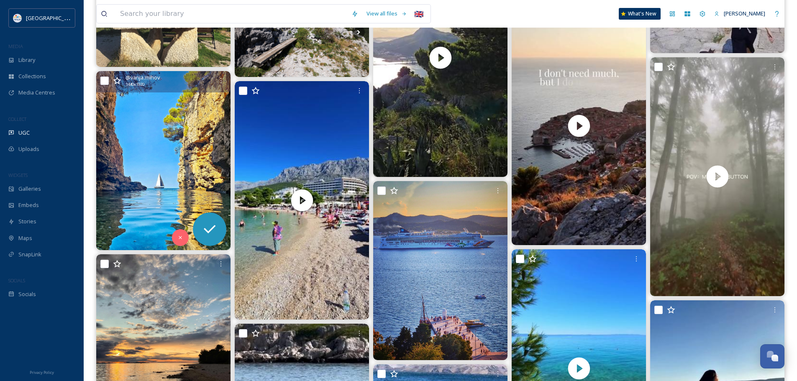
click at [156, 173] on img at bounding box center [163, 160] width 134 height 179
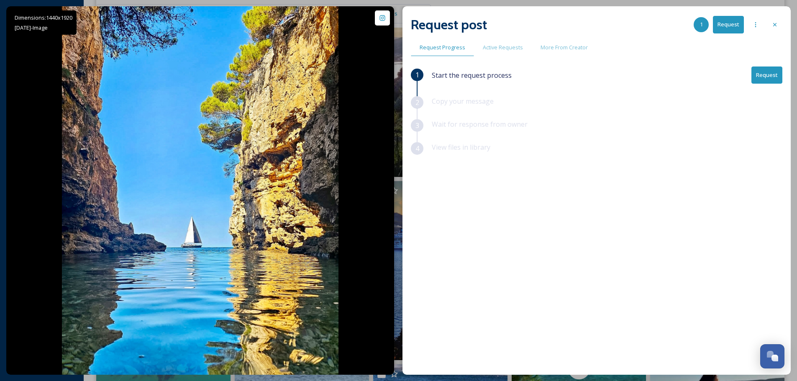
click at [775, 77] on button "Request" at bounding box center [766, 75] width 31 height 17
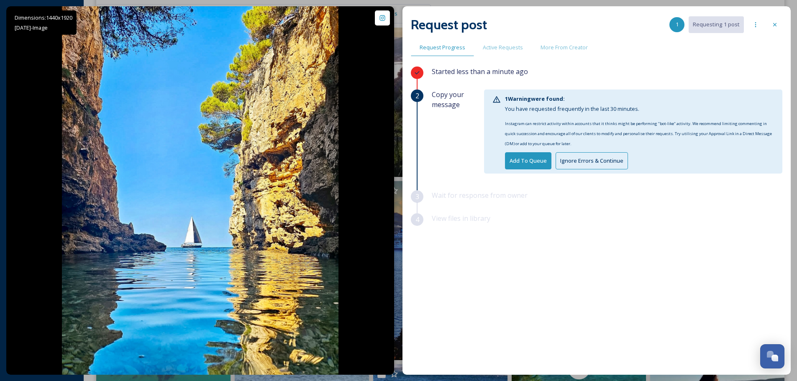
click at [606, 159] on button "Ignore Errors & Continue" at bounding box center [591, 160] width 72 height 17
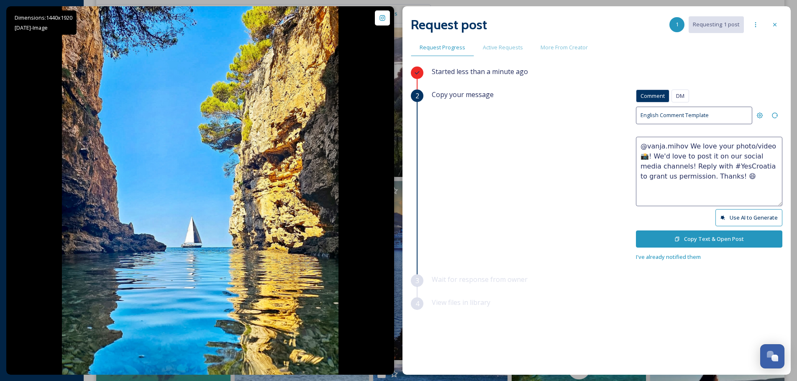
click at [689, 235] on button "Copy Text & Open Post" at bounding box center [709, 238] width 146 height 17
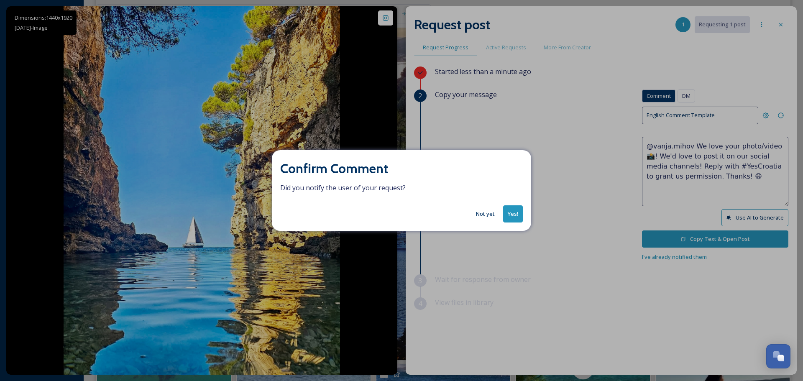
click at [508, 212] on button "Yes!" at bounding box center [513, 213] width 20 height 17
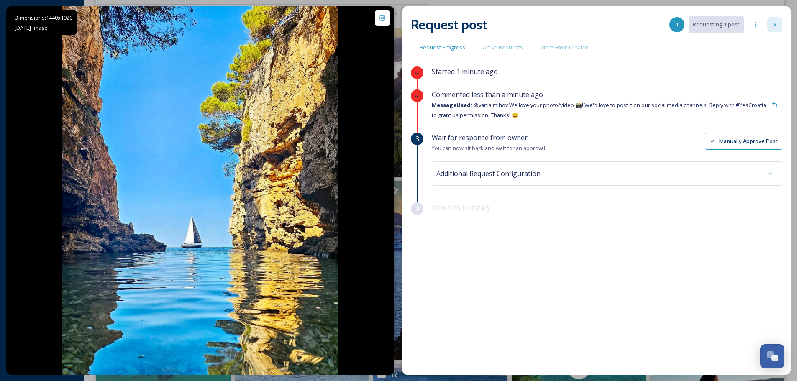
click at [774, 25] on icon at bounding box center [774, 24] width 7 height 7
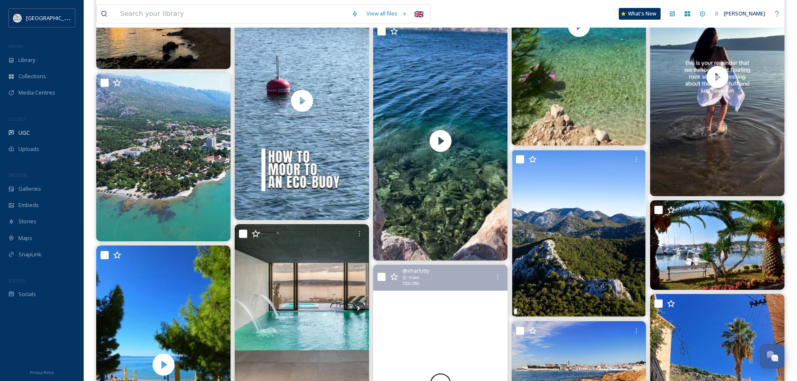
scroll to position [4182, 0]
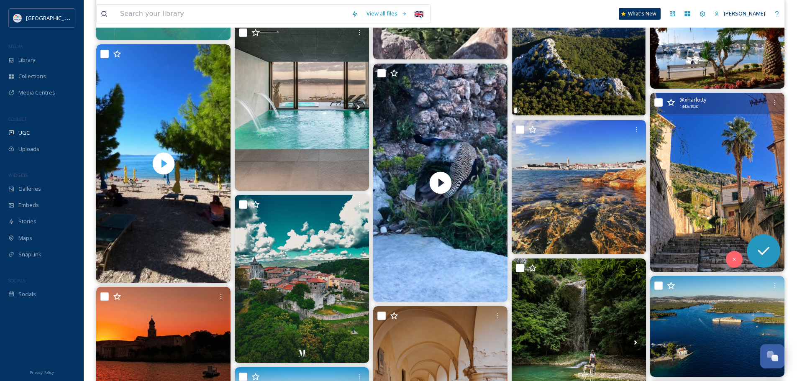
click at [700, 187] on img at bounding box center [717, 182] width 134 height 179
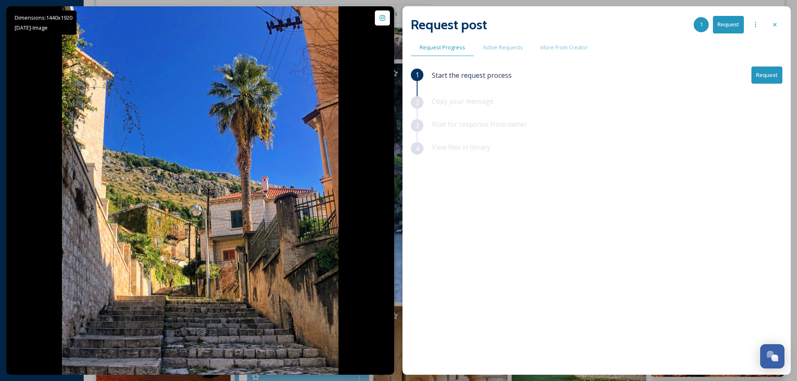
click at [766, 26] on div "Request post 1 Request" at bounding box center [596, 25] width 371 height 20
click at [778, 24] on icon at bounding box center [774, 24] width 7 height 7
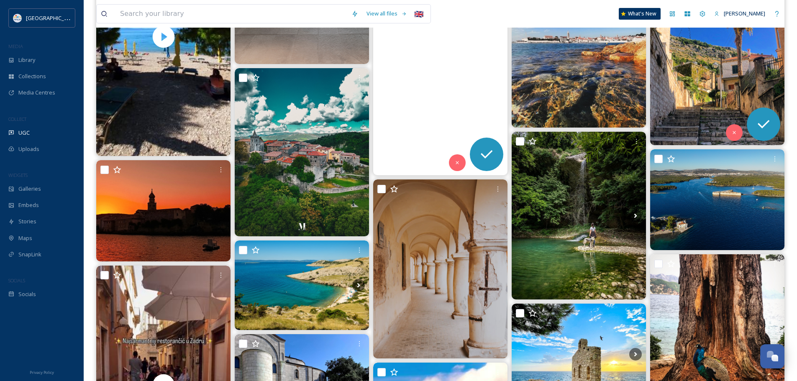
scroll to position [4392, 0]
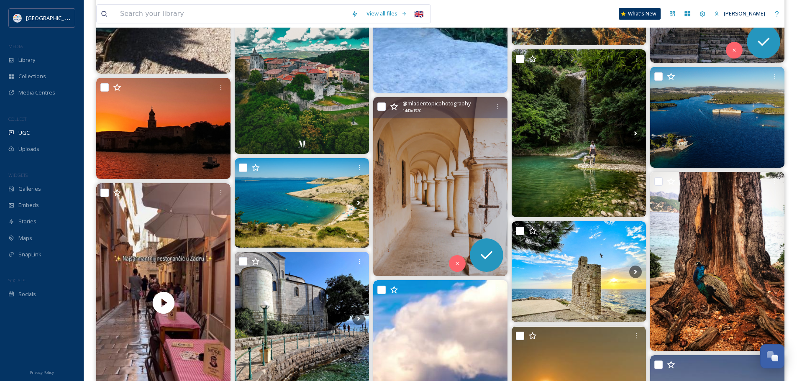
click at [428, 178] on img at bounding box center [440, 186] width 134 height 179
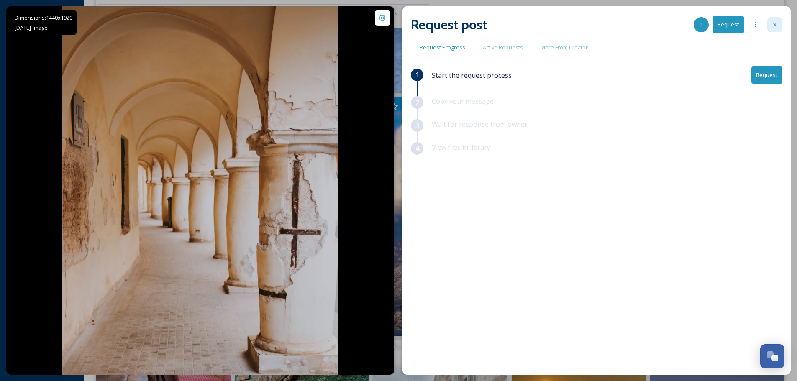
click at [777, 20] on div at bounding box center [774, 24] width 15 height 15
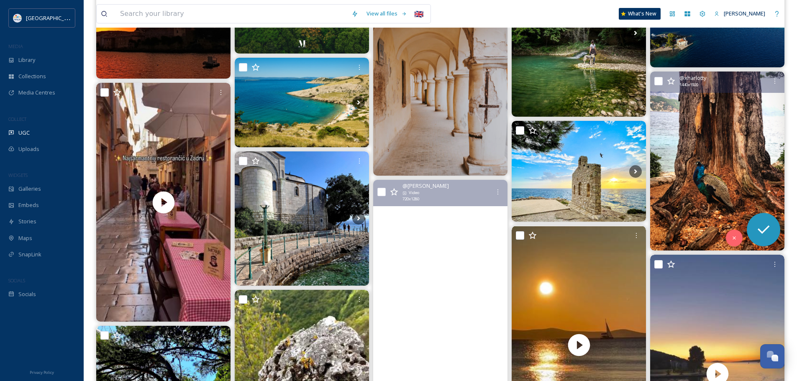
scroll to position [4475, 0]
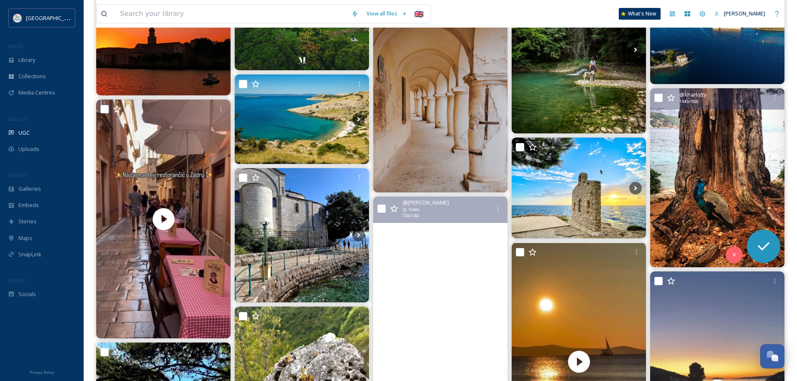
click at [746, 162] on img at bounding box center [717, 177] width 134 height 179
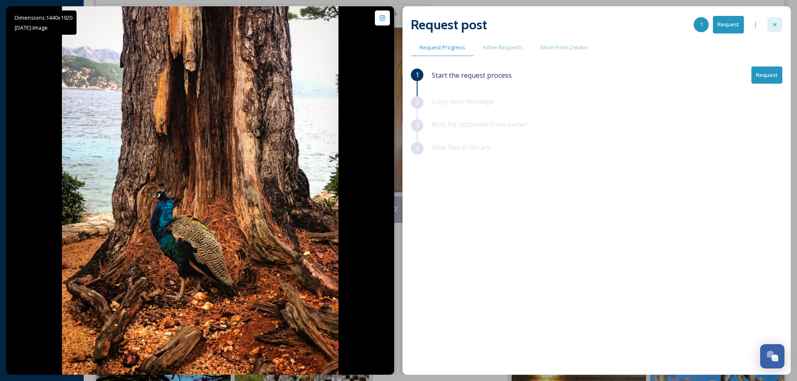
click at [768, 24] on div at bounding box center [774, 24] width 15 height 15
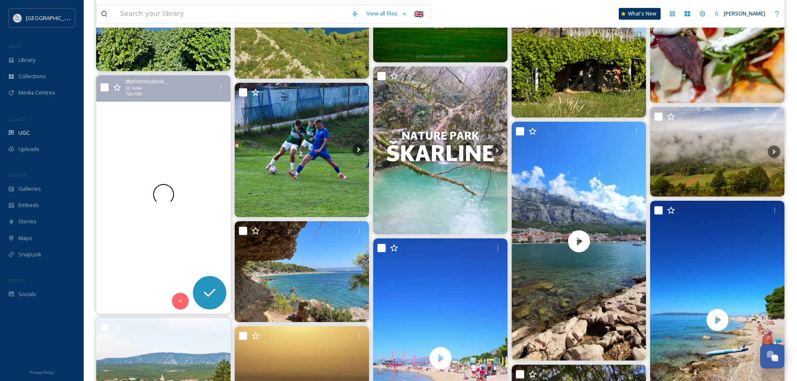
scroll to position [5688, 0]
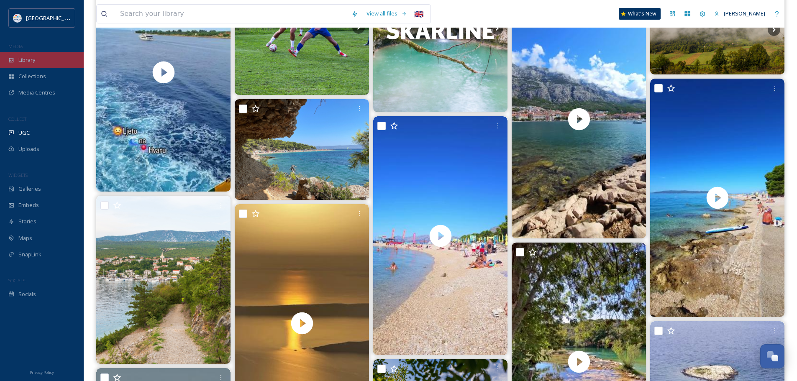
click at [57, 59] on div "Library" at bounding box center [42, 60] width 84 height 16
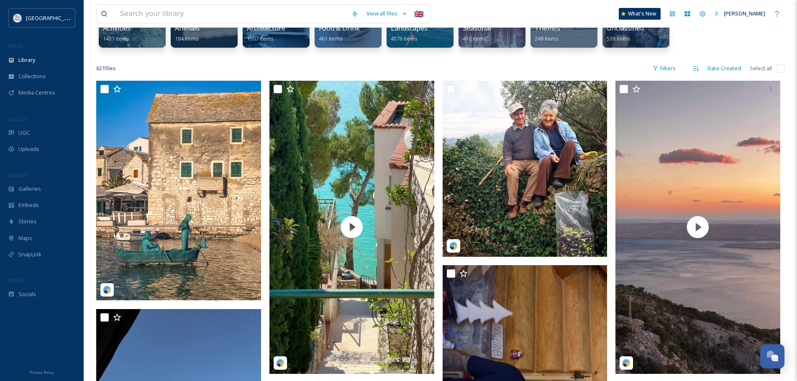
scroll to position [167, 0]
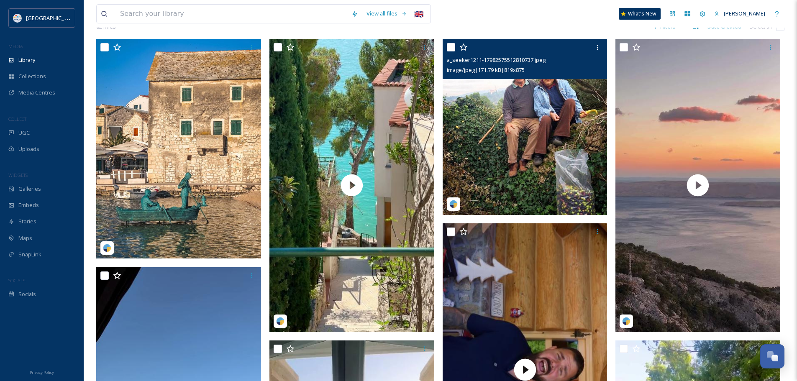
click at [521, 108] on img at bounding box center [525, 127] width 165 height 176
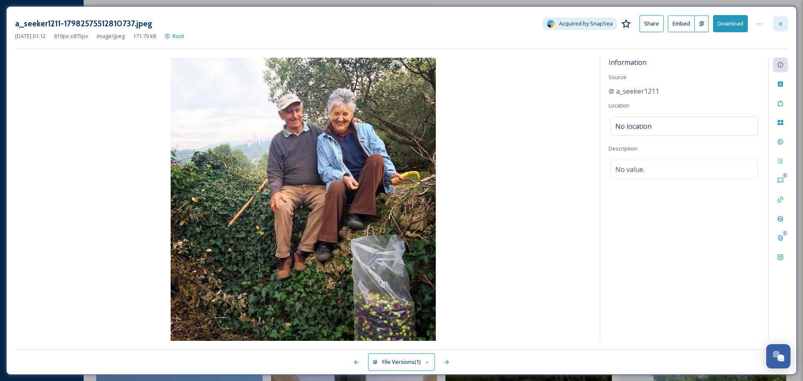
click at [781, 28] on div at bounding box center [780, 23] width 15 height 15
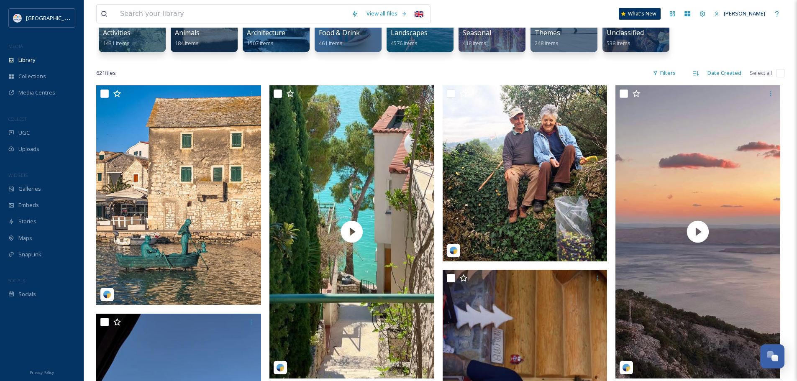
scroll to position [125, 0]
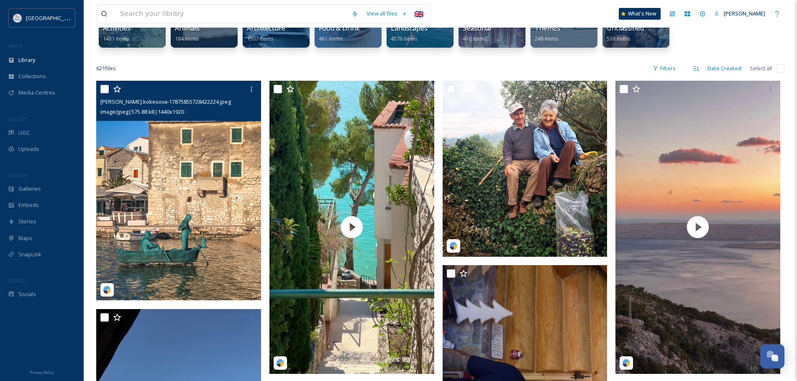
click at [196, 194] on img at bounding box center [178, 191] width 165 height 220
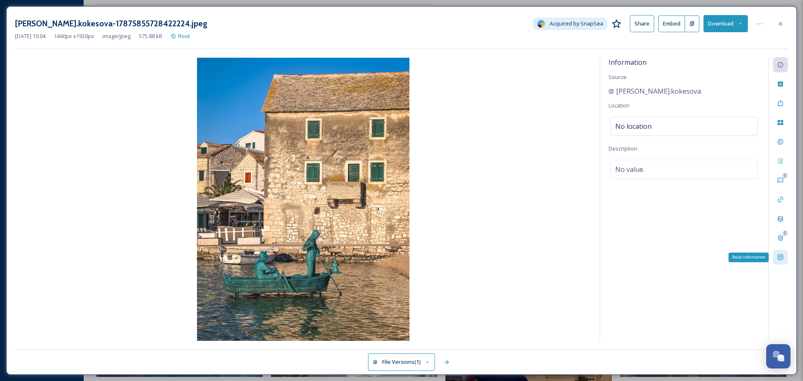
click at [779, 258] on icon at bounding box center [780, 257] width 7 height 7
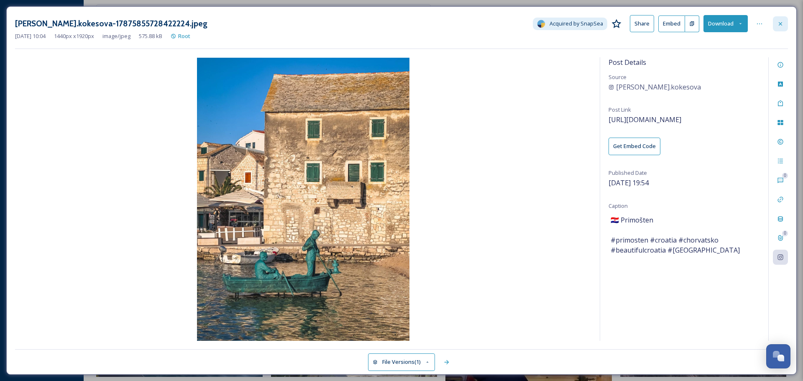
click at [782, 22] on icon at bounding box center [780, 23] width 7 height 7
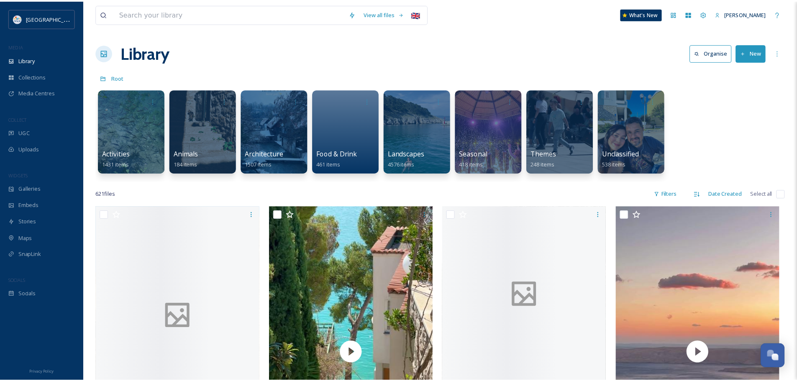
scroll to position [2388, 0]
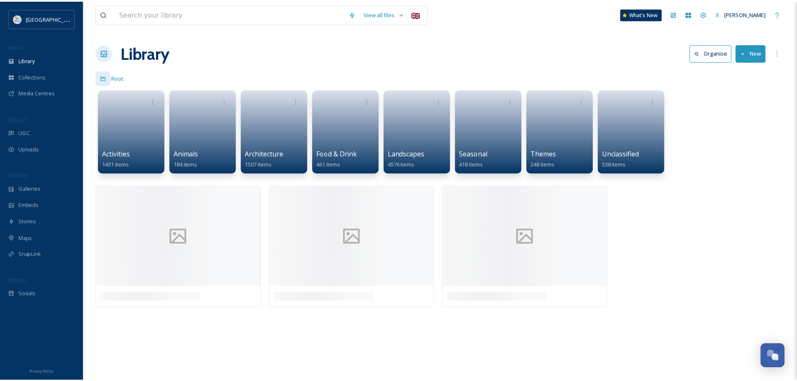
scroll to position [2388, 0]
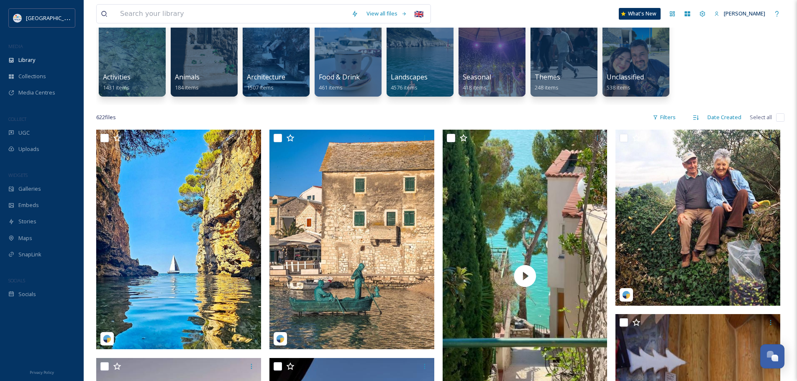
scroll to position [84, 0]
